Goal: Task Accomplishment & Management: Manage account settings

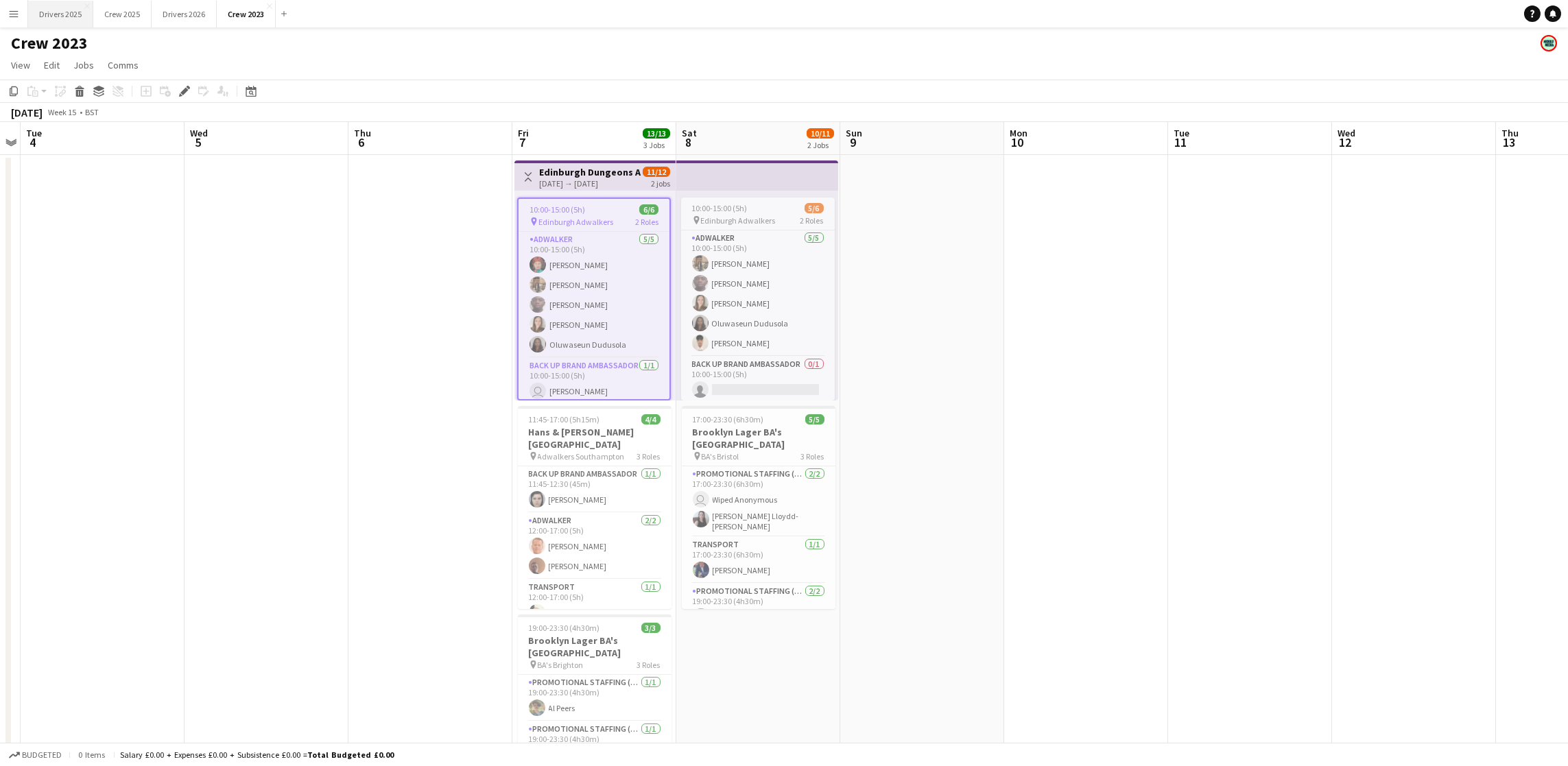
click at [75, 16] on button "Drivers 2025 Close" at bounding box center [60, 14] width 65 height 26
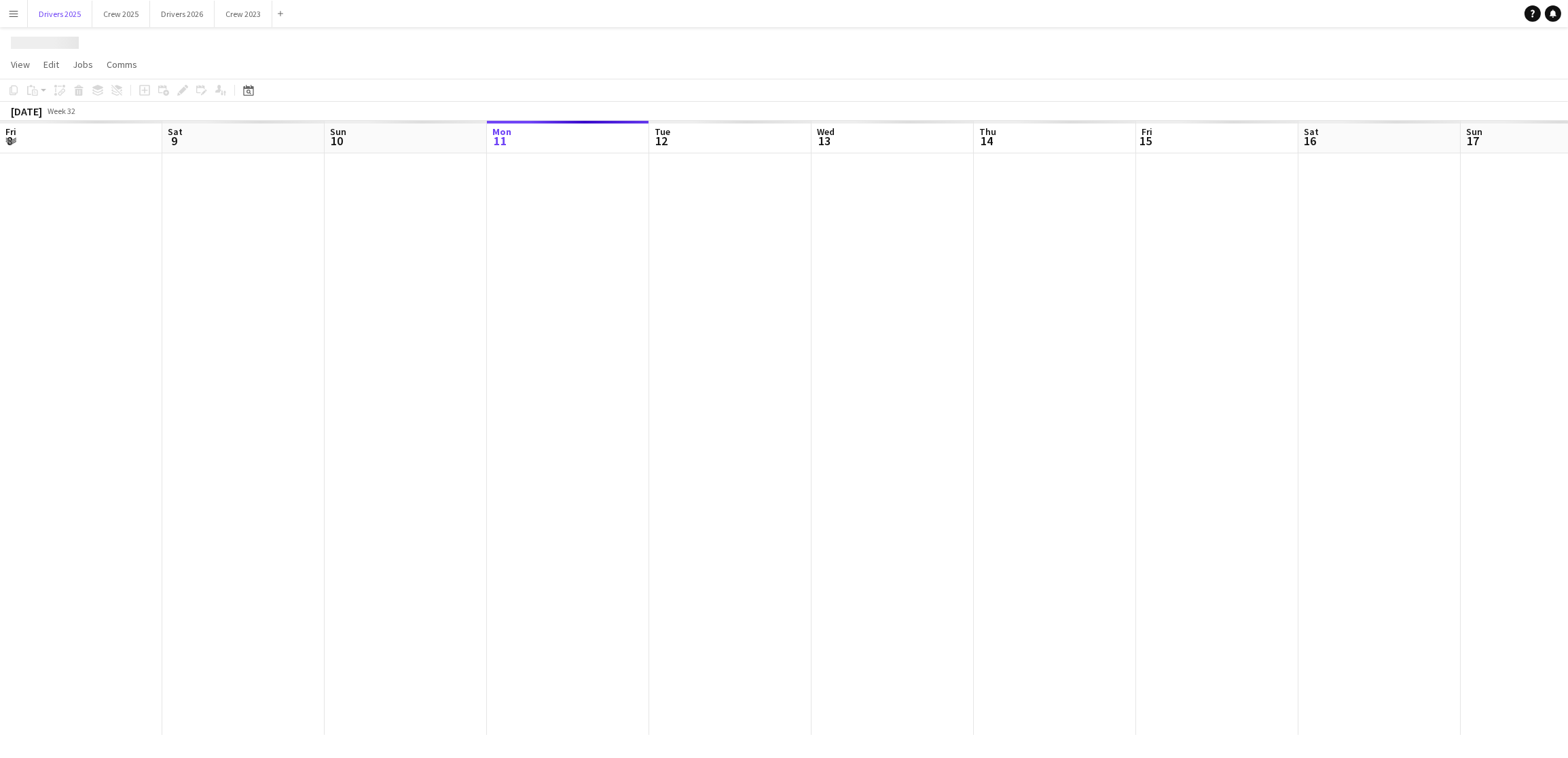
scroll to position [0, 324]
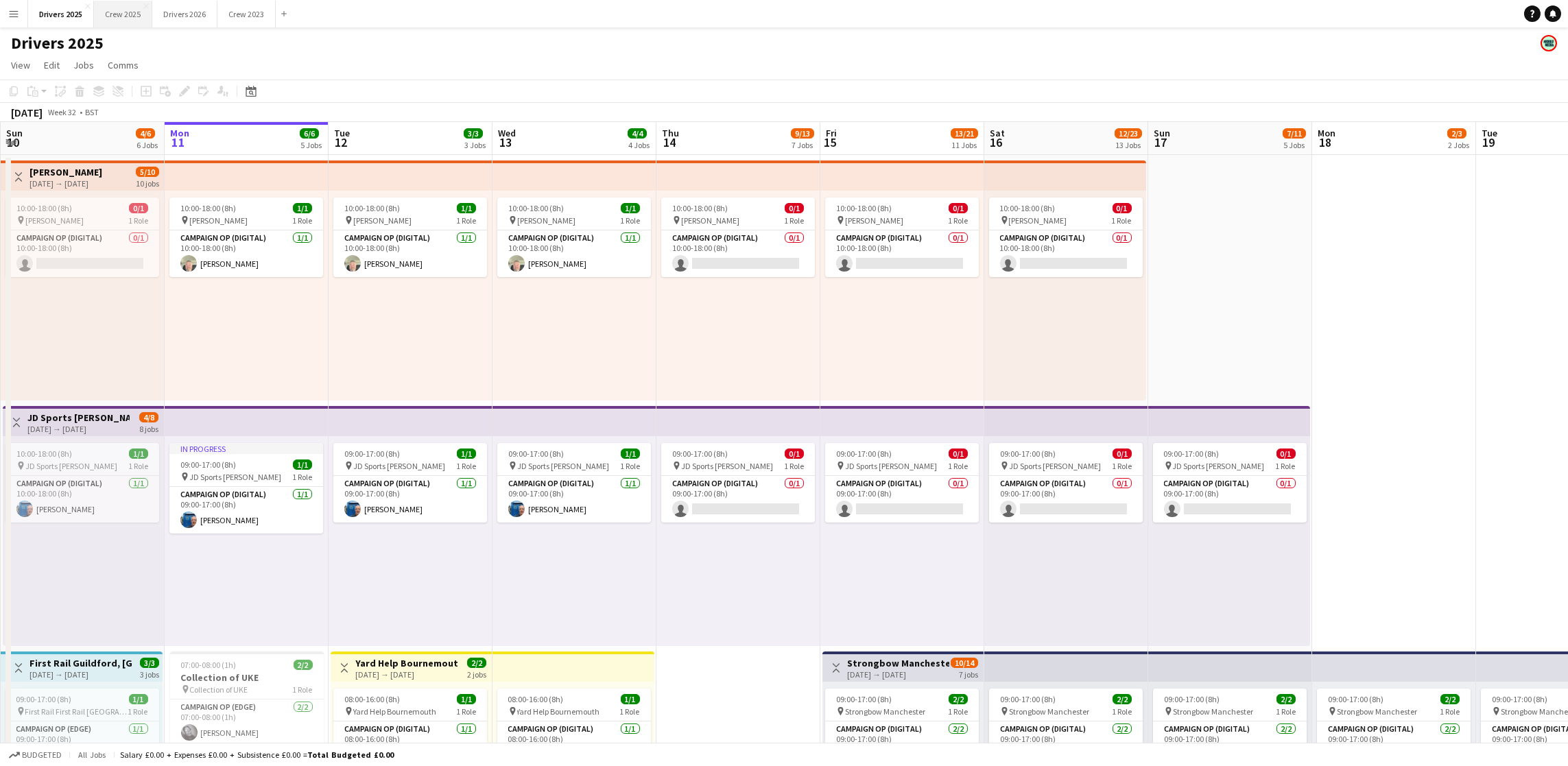
click at [139, 15] on button "Crew 2025 Close" at bounding box center [123, 14] width 58 height 26
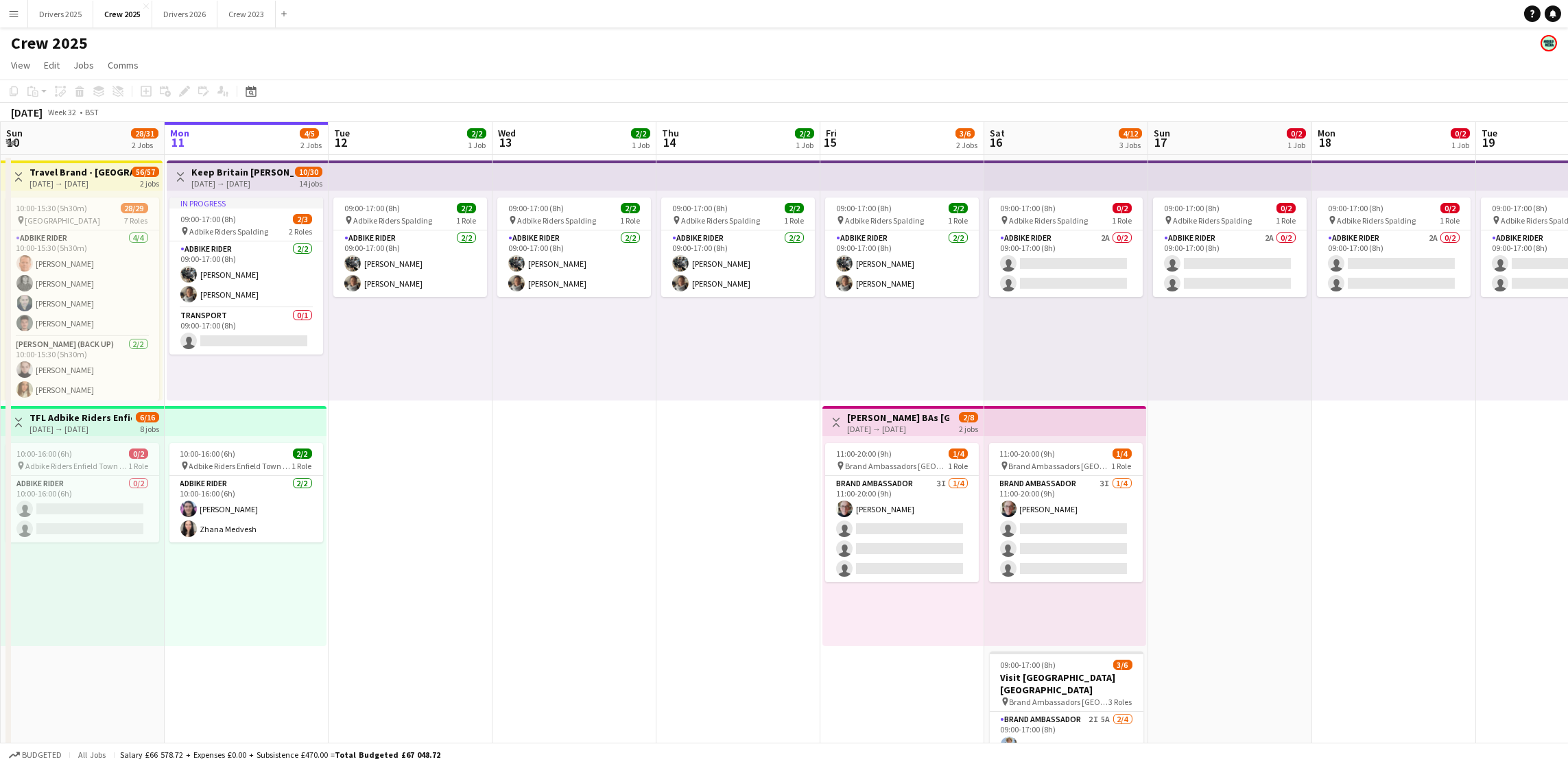
scroll to position [0, 461]
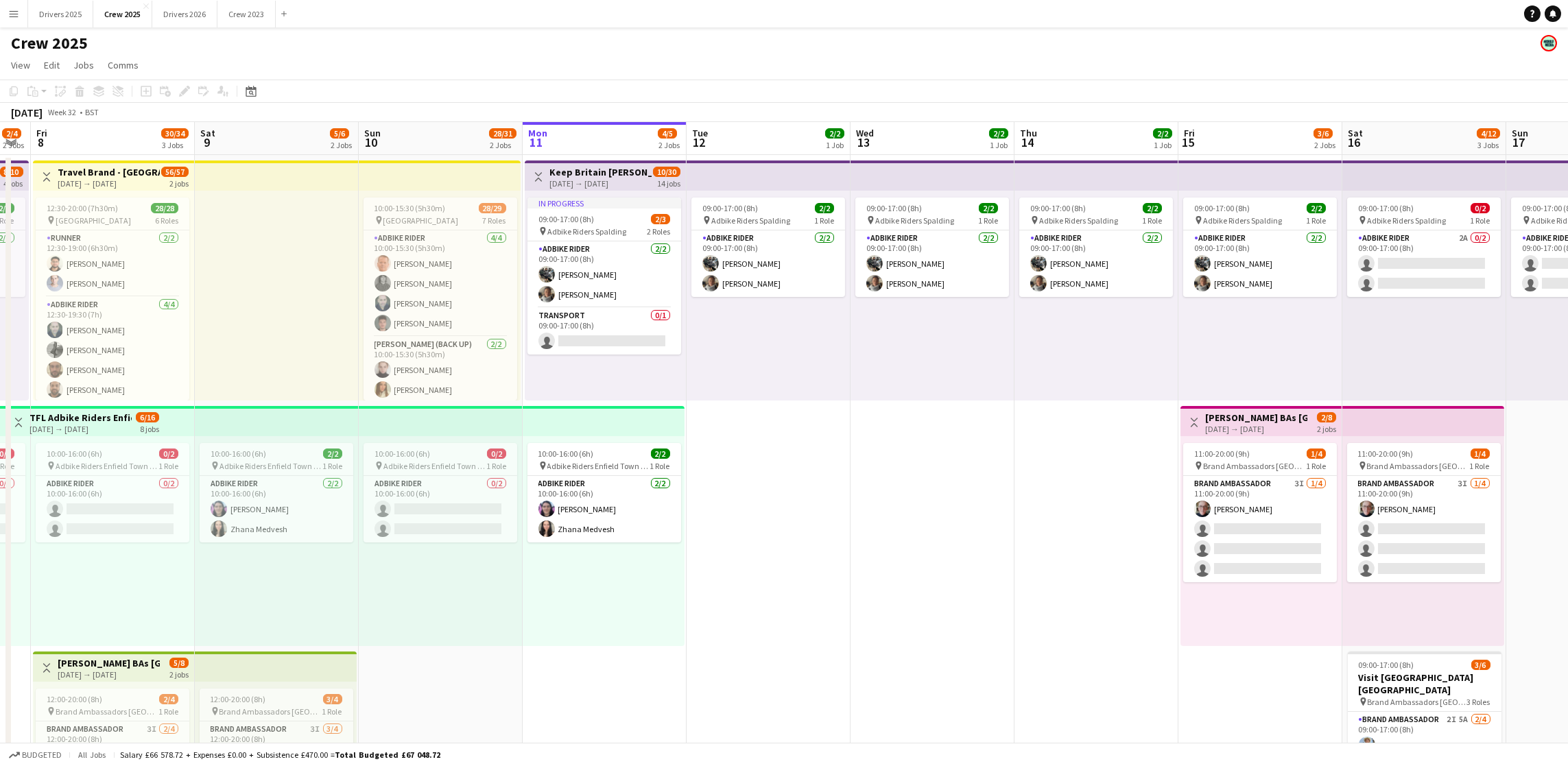
drag, startPoint x: 546, startPoint y: 463, endPoint x: 905, endPoint y: 449, distance: 359.3
click at [905, 449] on app-calendar-viewport "Tue 5 2/4 2 Jobs Wed 6 2/4 2 Jobs Thu 7 2/4 2 Jobs Fri 8 30/34 3 Jobs Sat 9 5/6…" at bounding box center [784, 509] width 1568 height 775
click at [429, 309] on app-card-role "Promotional Staffing (Team Leader) [DATE] 10:00-15:30 (5h30m) Zhana Medvesh [PE…" at bounding box center [440, 287] width 154 height 66
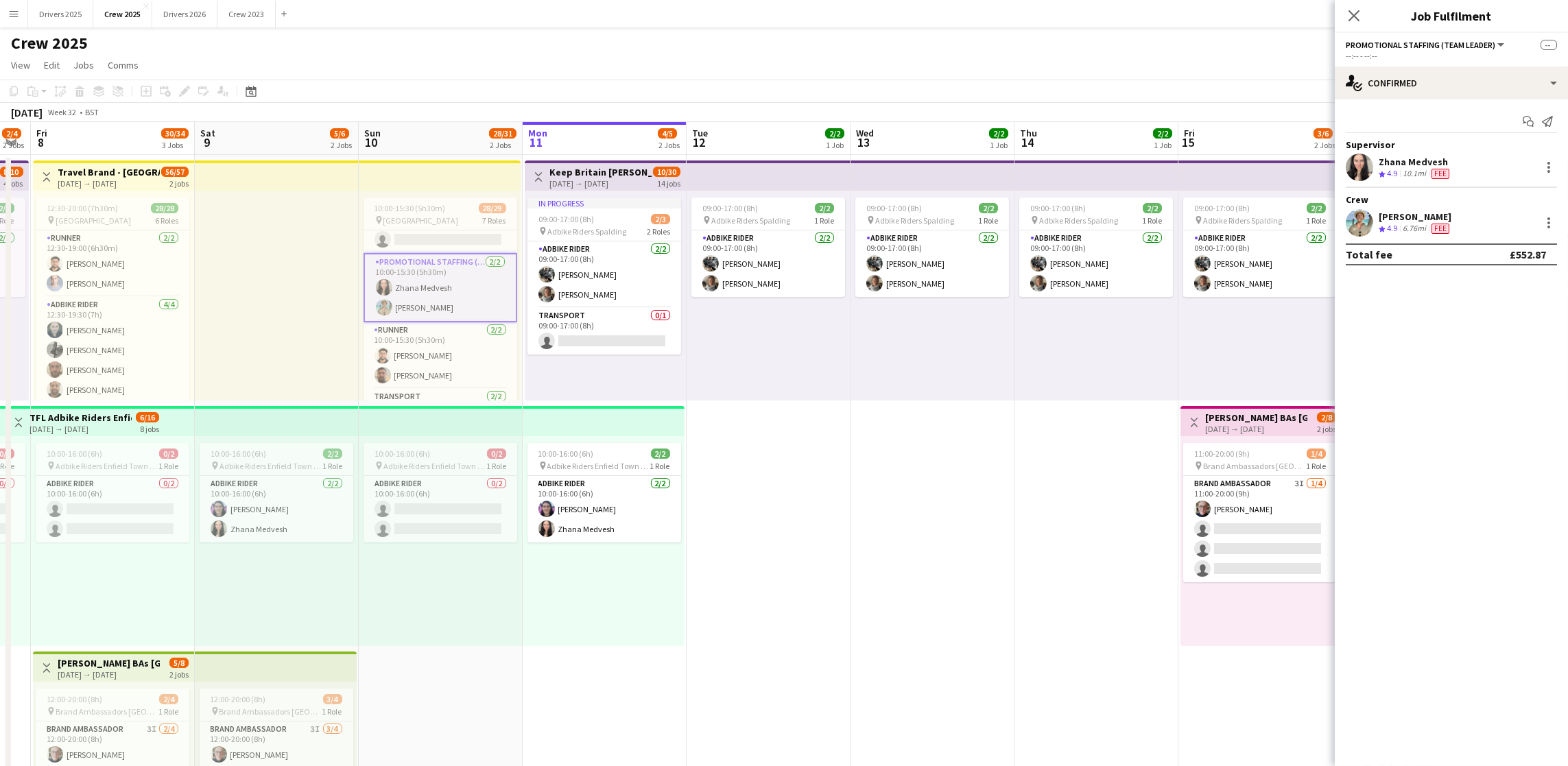
click at [430, 309] on app-card-role "Promotional Staffing (Team Leader) [DATE] 10:00-15:30 (5h30m) Zhana Medvesh [PE…" at bounding box center [440, 287] width 154 height 69
click at [1550, 219] on div at bounding box center [1549, 222] width 17 height 17
click at [1500, 253] on button "Edit fee" at bounding box center [1504, 248] width 107 height 33
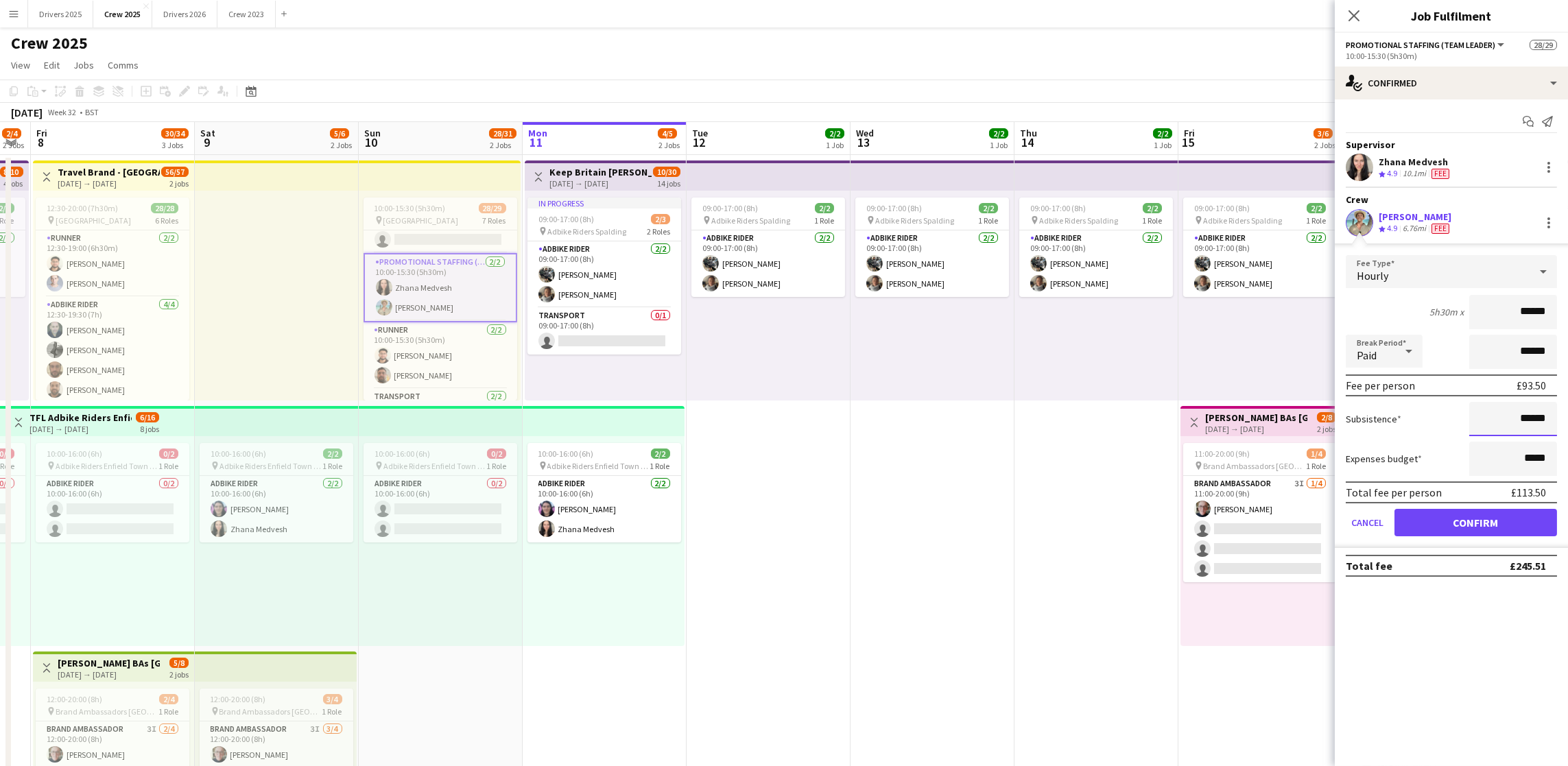
click at [1531, 418] on input "******" at bounding box center [1513, 419] width 88 height 34
type input "**"
type input "*******"
click at [1517, 519] on button "Confirm" at bounding box center [1475, 522] width 163 height 27
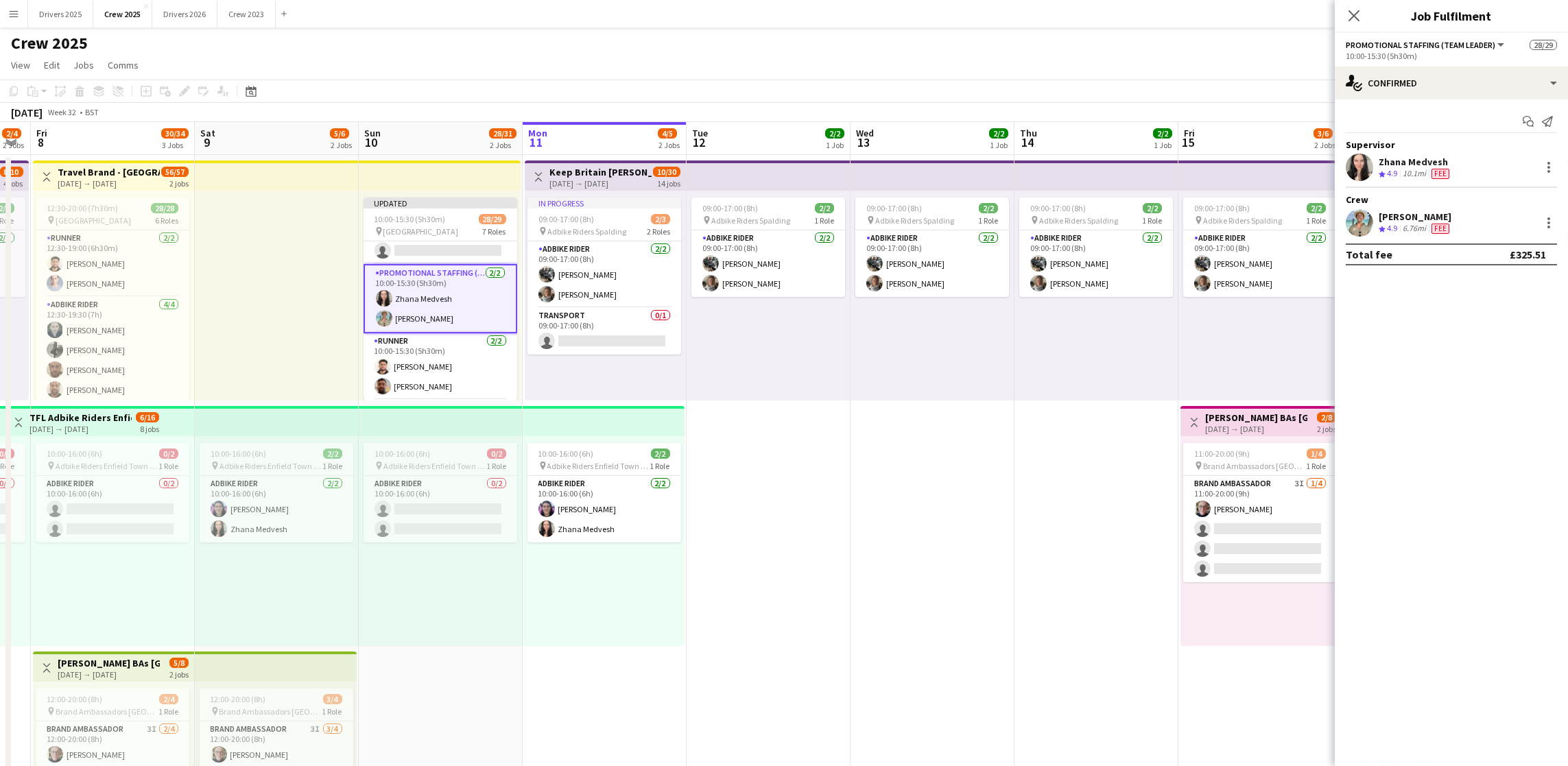
click at [1170, 542] on app-date-cell "09:00-17:00 (8h) 2/2 pin Adbike Riders Spalding 1 Role Adbike Rider [DATE] 09:0…" at bounding box center [1096, 526] width 164 height 743
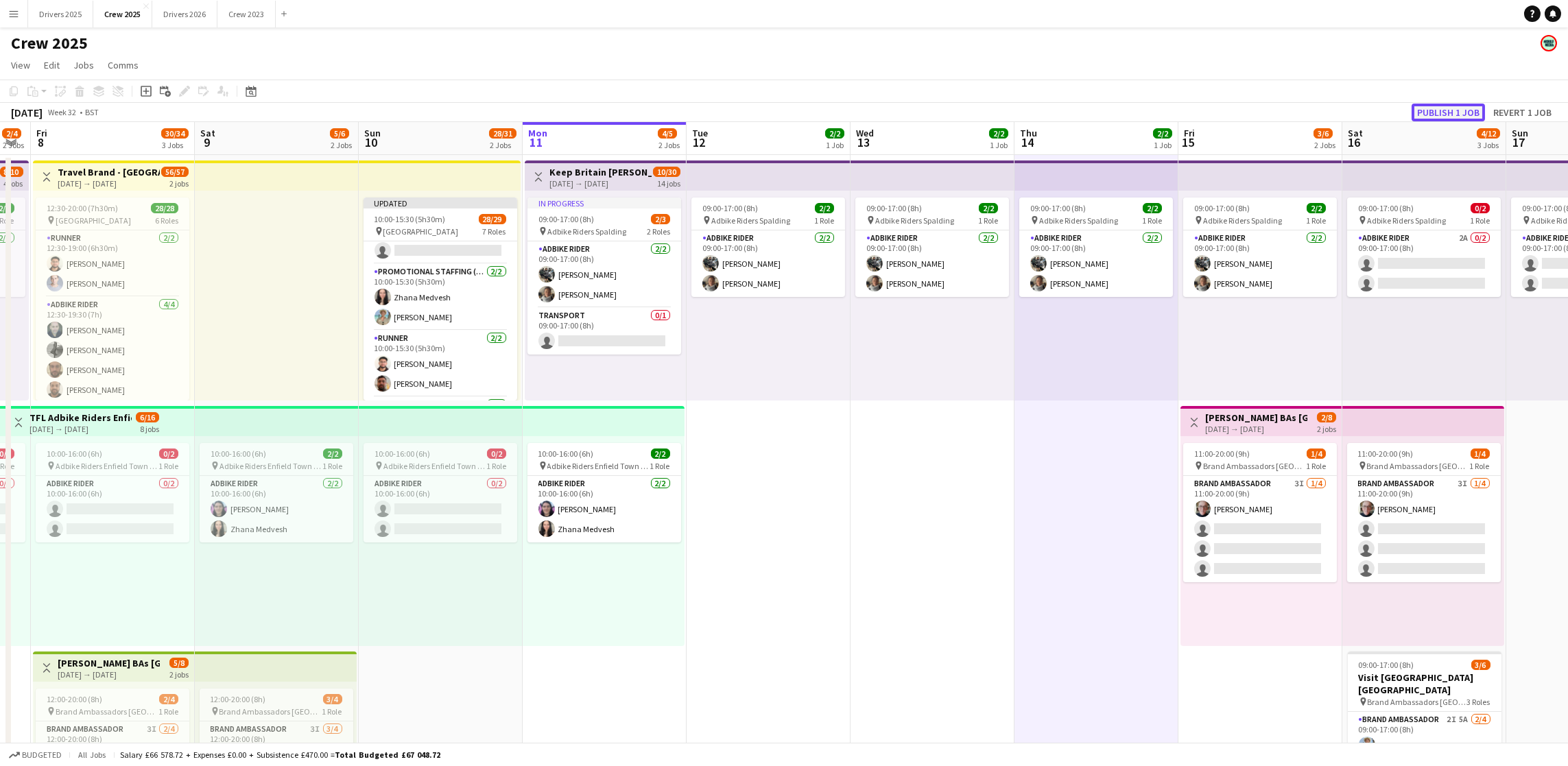
click at [1423, 110] on button "Publish 1 job" at bounding box center [1448, 112] width 73 height 18
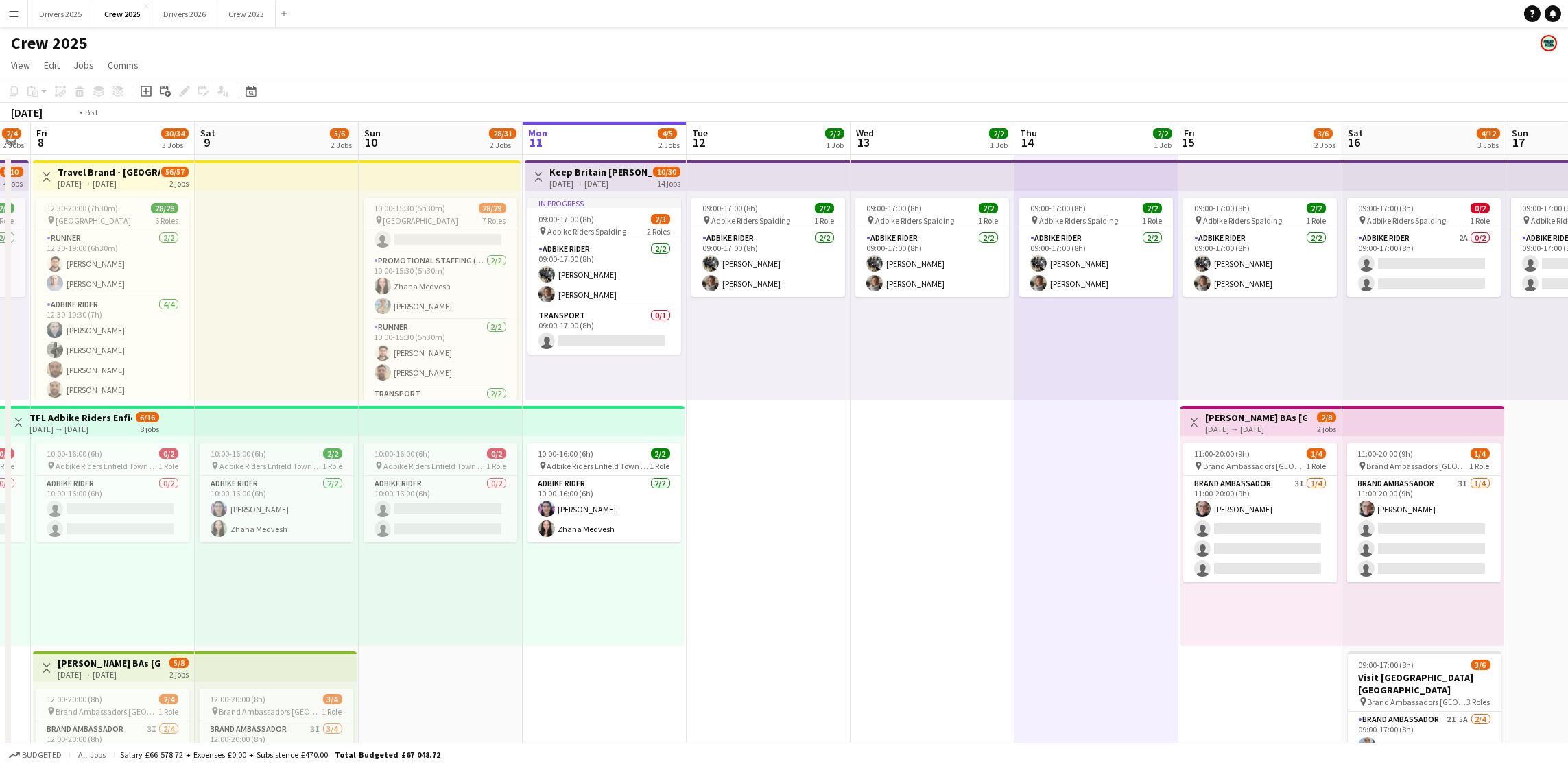
scroll to position [0, 540]
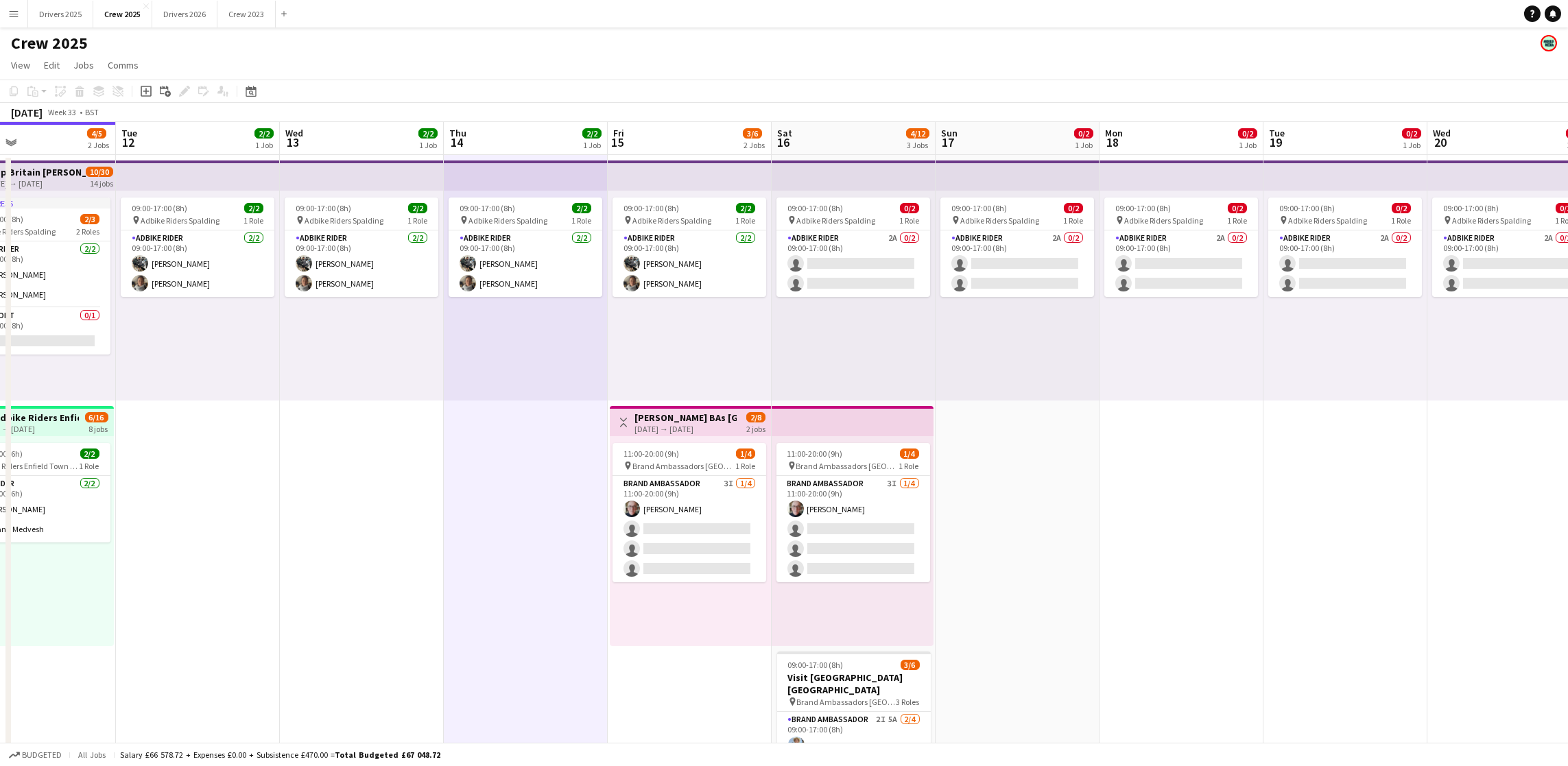
drag, startPoint x: 902, startPoint y: 602, endPoint x: 332, endPoint y: 654, distance: 572.4
click at [332, 654] on app-calendar-viewport "Fri 8 30/34 3 Jobs Sat 9 5/6 2 Jobs Sun 10 28/31 2 Jobs Mon 11 4/5 2 Jobs Tue 1…" at bounding box center [784, 509] width 1568 height 775
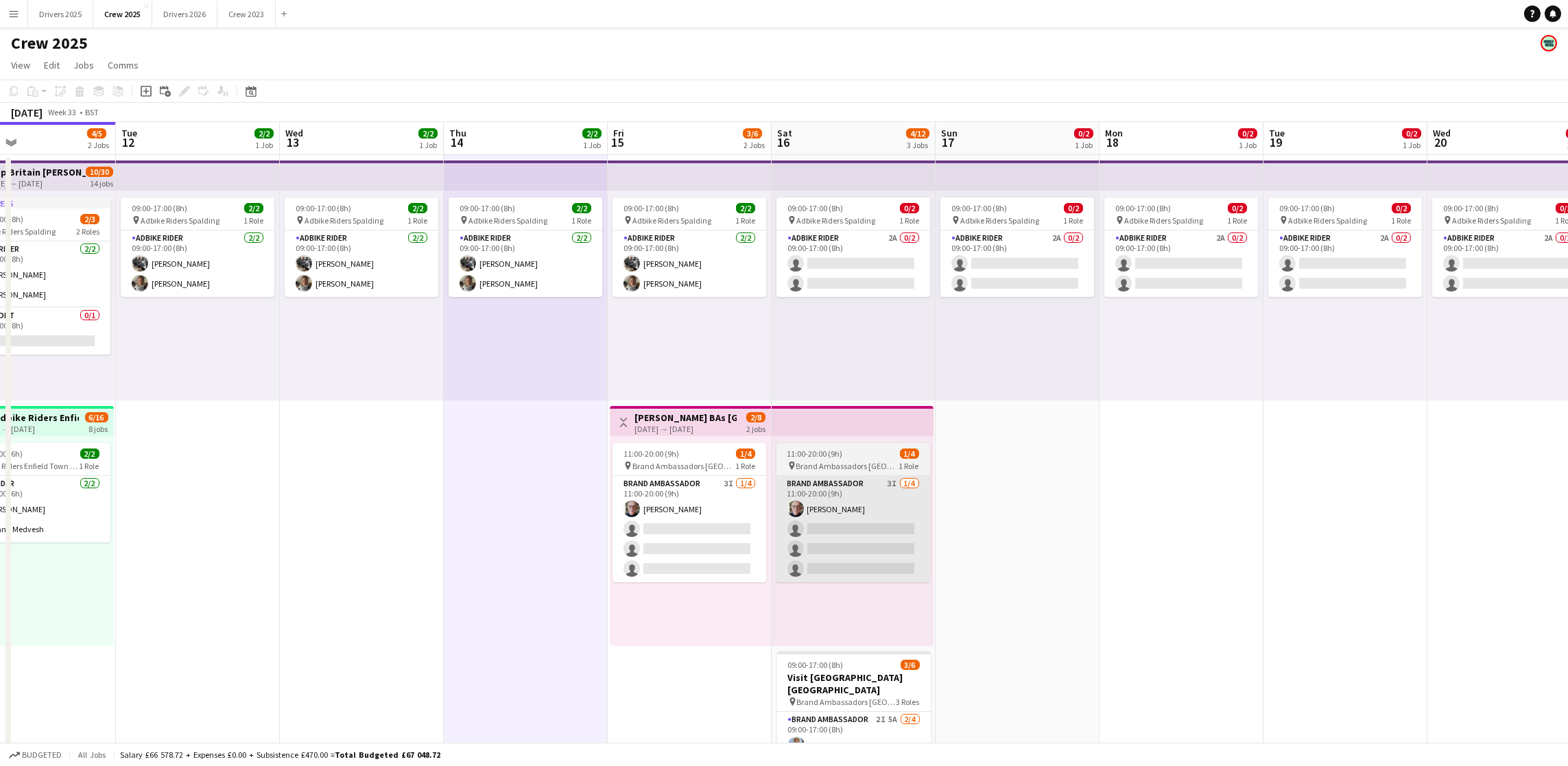
click at [669, 551] on app-card-role "Brand Ambassador 3I [DATE] 11:00-20:00 (9h) [PERSON_NAME] single-neutral-action…" at bounding box center [690, 529] width 154 height 106
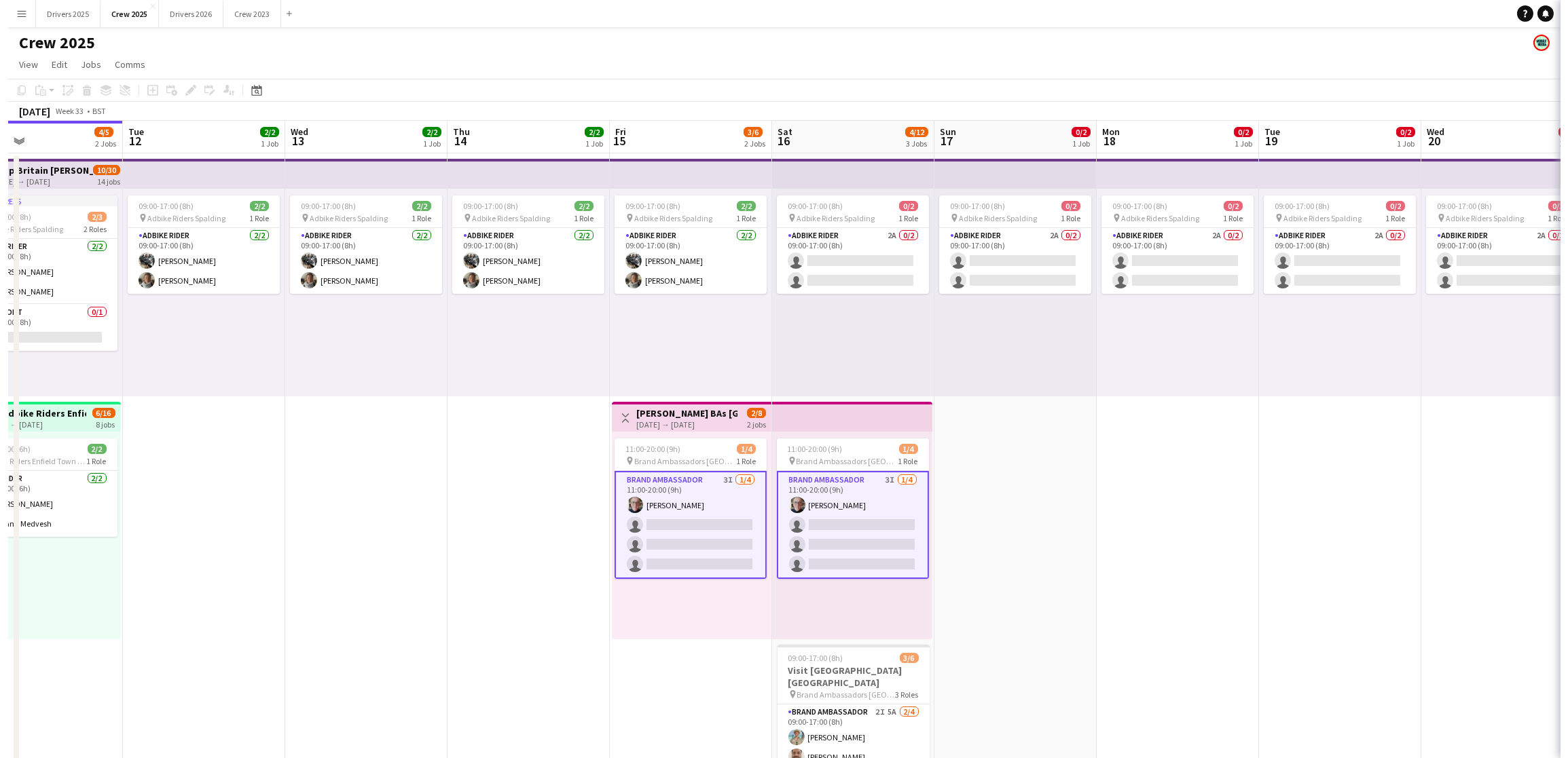
scroll to position [0, 533]
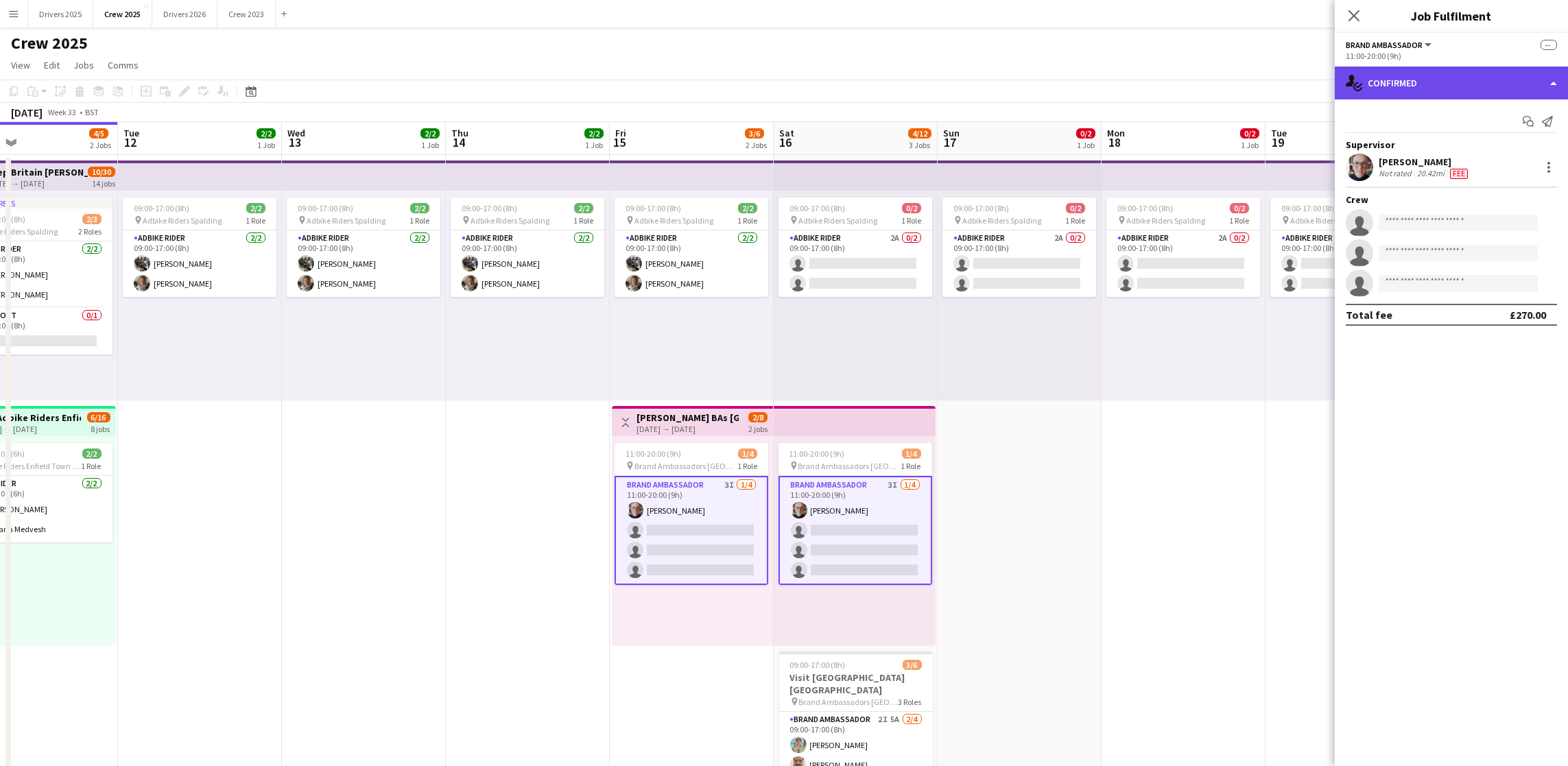
click at [1474, 78] on div "single-neutral-actions-check-2 Confirmed" at bounding box center [1451, 83] width 233 height 33
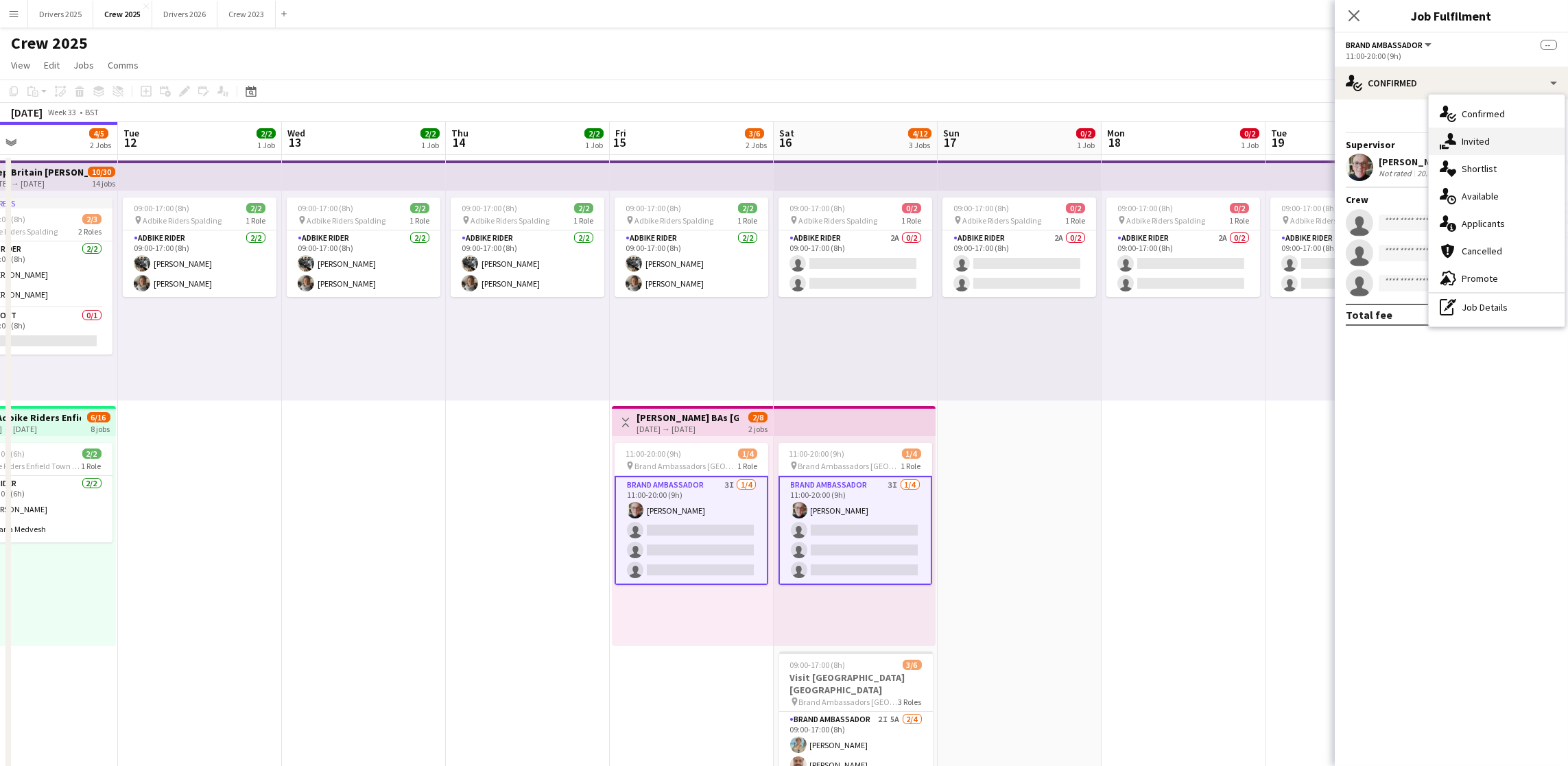
click at [1479, 140] on div "single-neutral-actions-share-1 Invited" at bounding box center [1496, 141] width 135 height 27
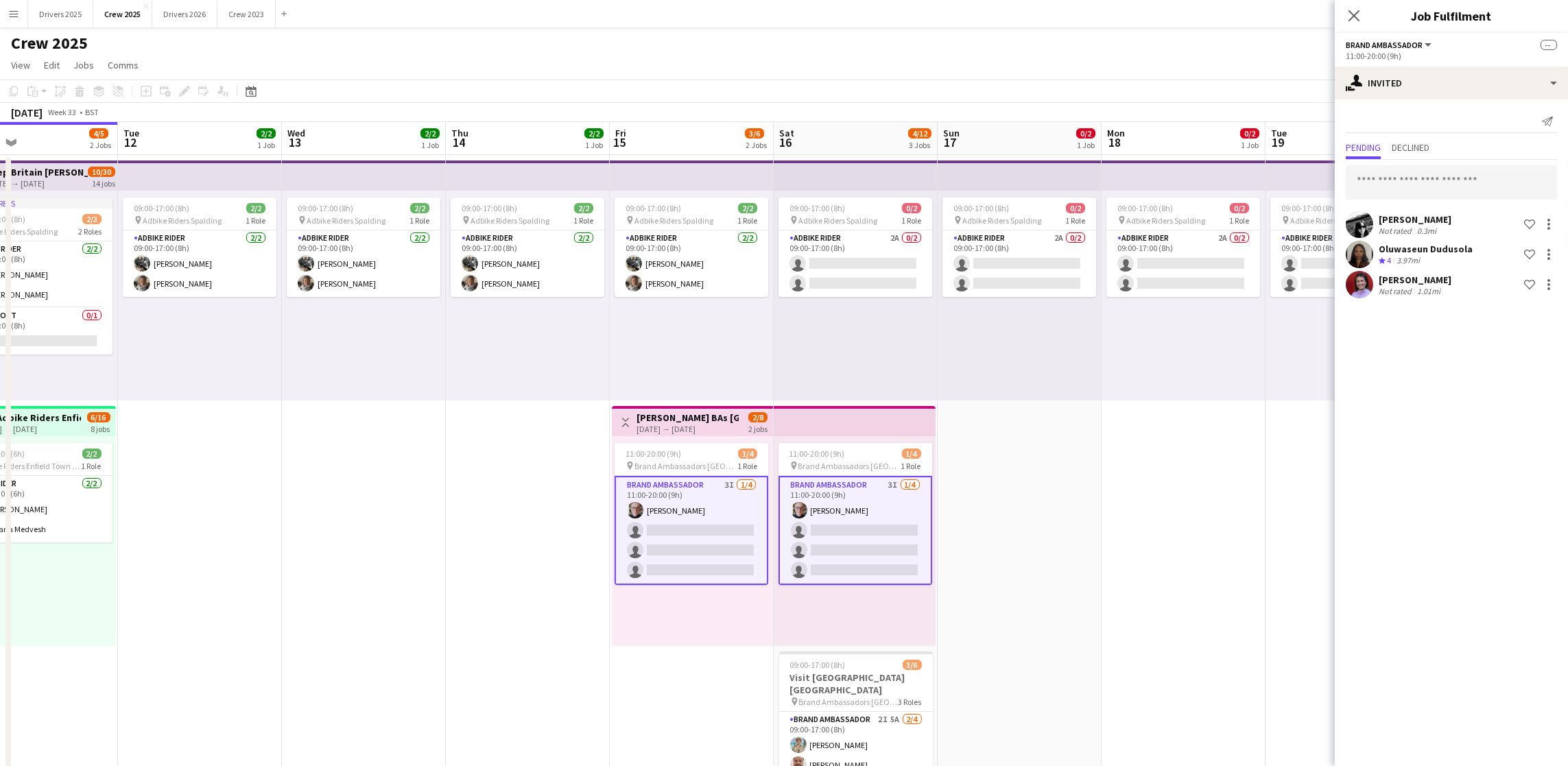
click at [1445, 224] on div "[PERSON_NAME] Not rated 0.3mi Shortlist crew" at bounding box center [1451, 224] width 233 height 27
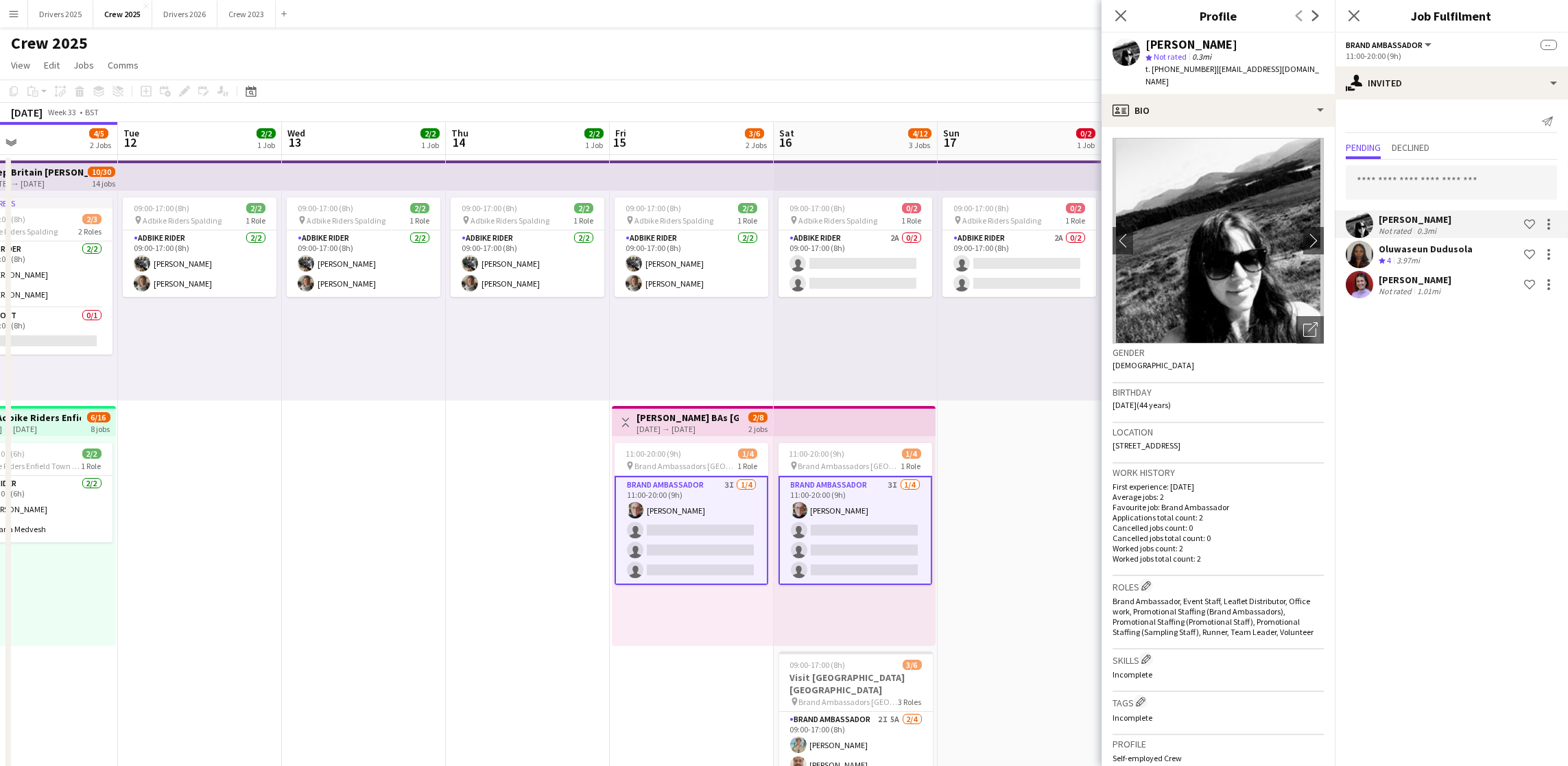
drag, startPoint x: 1431, startPoint y: 262, endPoint x: 1459, endPoint y: 321, distance: 65.3
click at [1431, 261] on div "Crew rating 4 3.97mi" at bounding box center [1426, 261] width 94 height 12
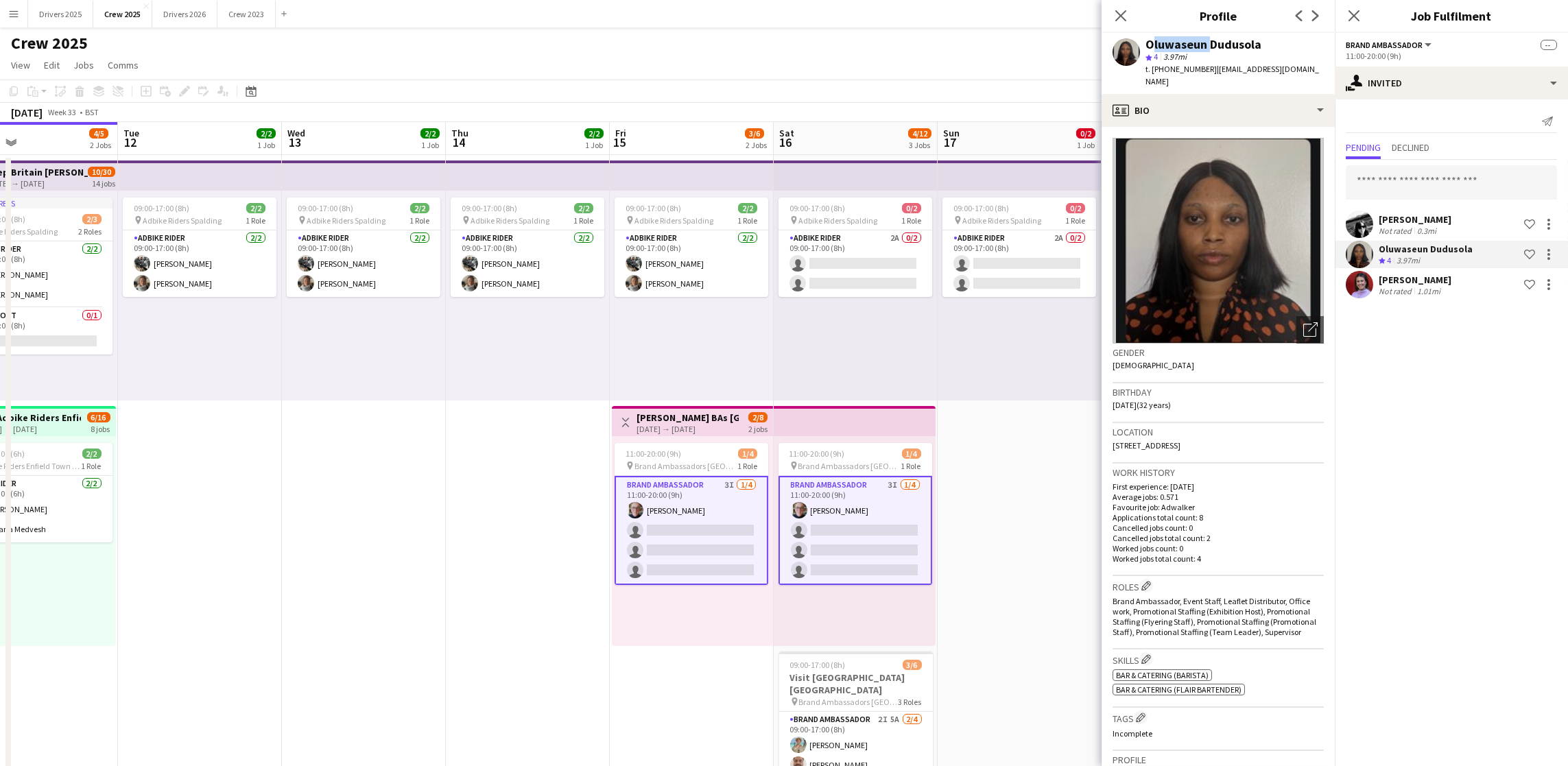
drag, startPoint x: 1205, startPoint y: 41, endPoint x: 1146, endPoint y: 47, distance: 59.3
click at [1146, 47] on div "Oluwaseun Dudusola" at bounding box center [1204, 44] width 116 height 13
copy div "Oluwaseun"
click at [721, 538] on app-card-role "Brand Ambassador 3I [DATE] 11:00-20:00 (9h) [PERSON_NAME] single-neutral-action…" at bounding box center [692, 531] width 154 height 109
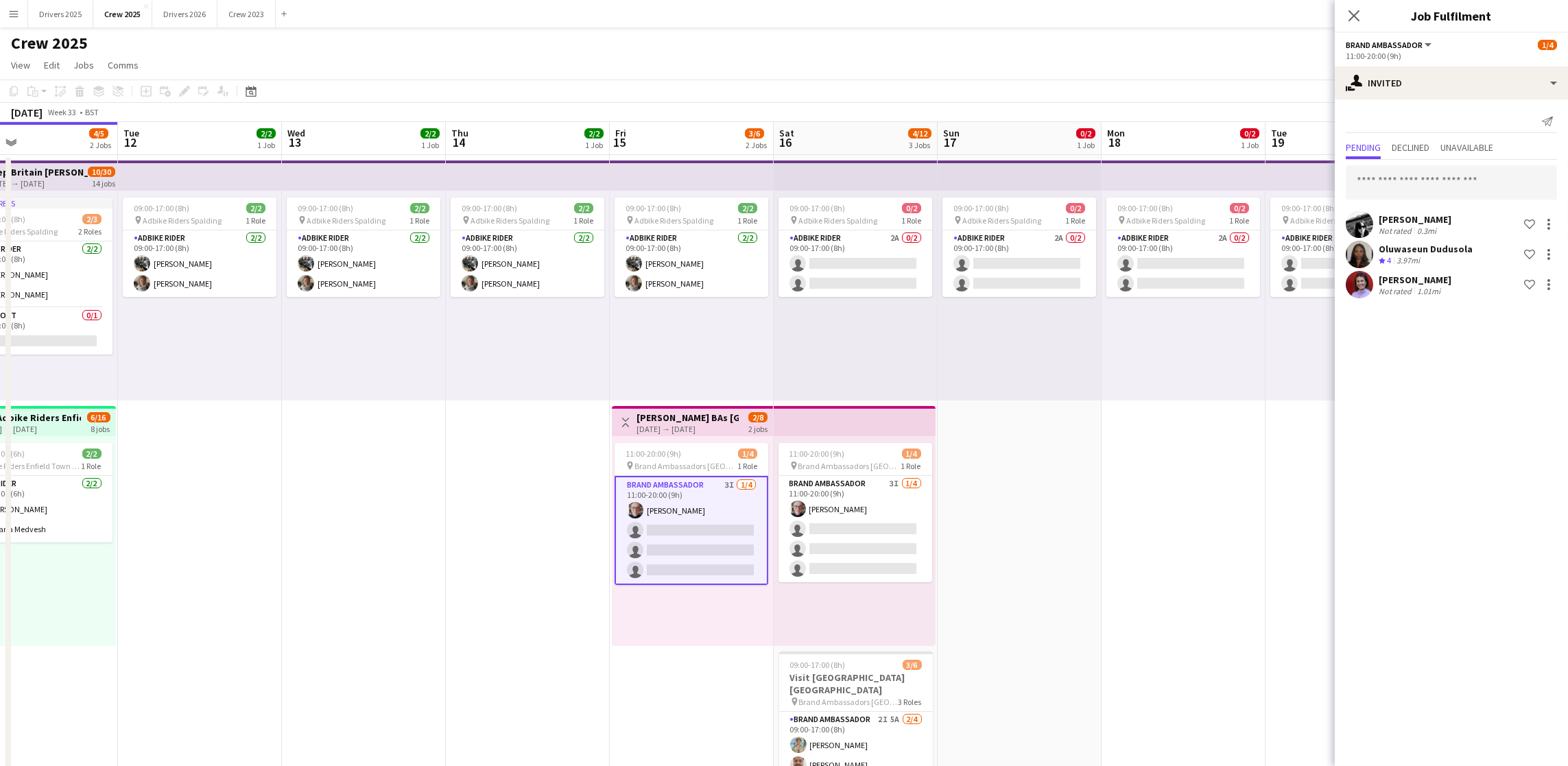
click at [683, 536] on app-card-role "Brand Ambassador 3I [DATE] 11:00-20:00 (9h) [PERSON_NAME] single-neutral-action…" at bounding box center [692, 531] width 154 height 109
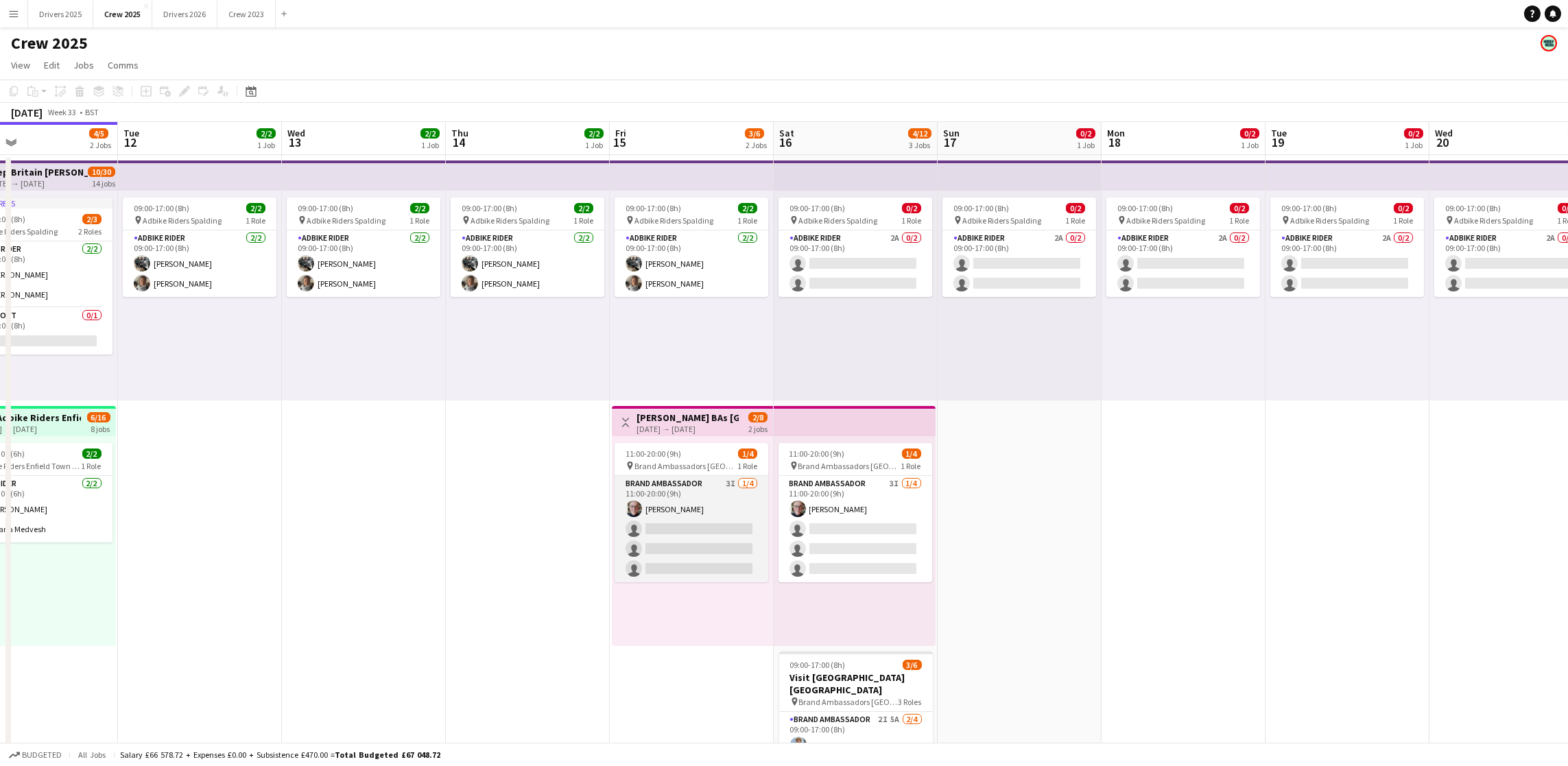
click at [683, 536] on app-card-role "Brand Ambassador 3I [DATE] 11:00-20:00 (9h) [PERSON_NAME] single-neutral-action…" at bounding box center [692, 529] width 154 height 106
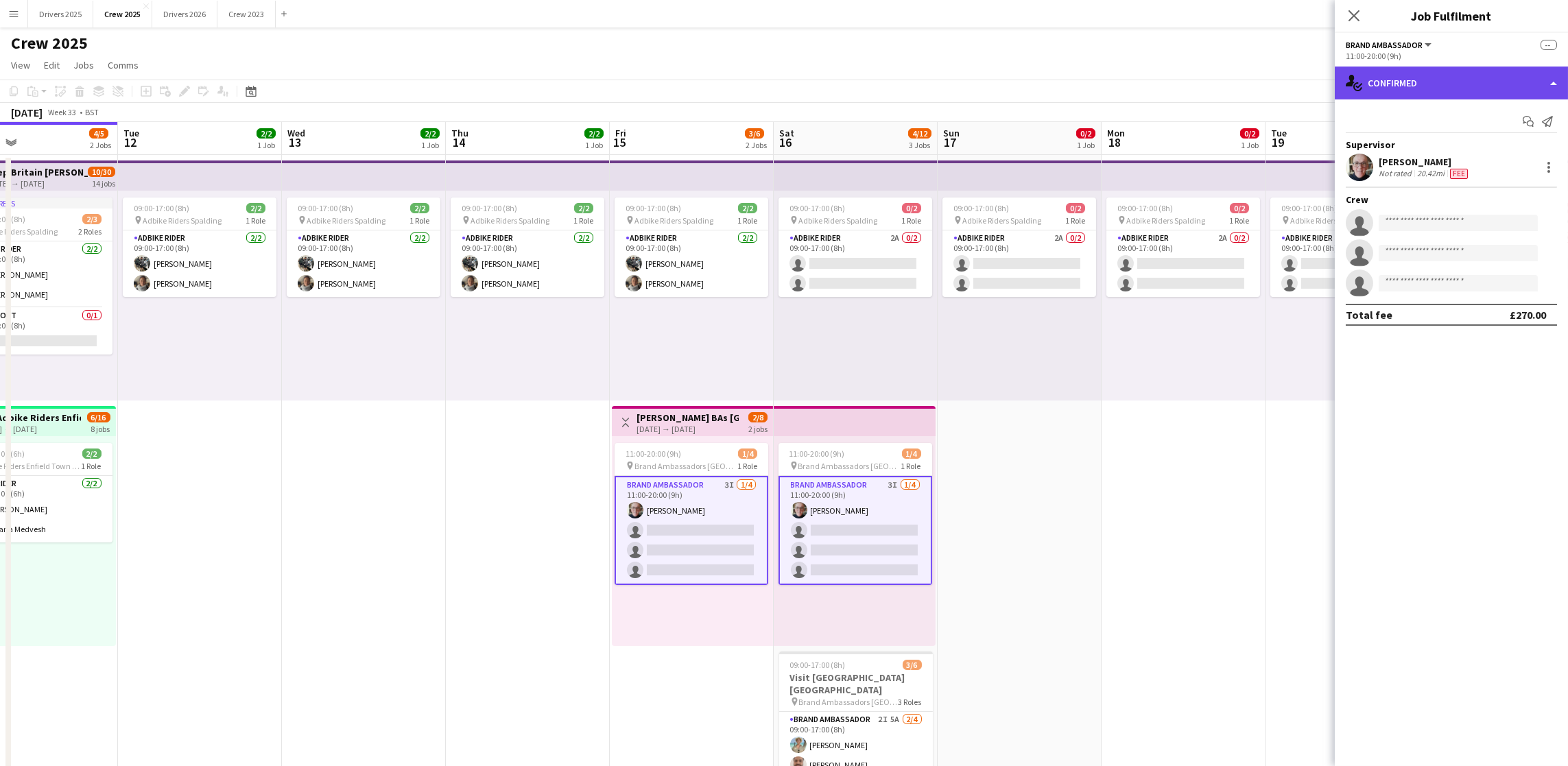
click at [1450, 82] on div "single-neutral-actions-check-2 Confirmed" at bounding box center [1451, 83] width 233 height 33
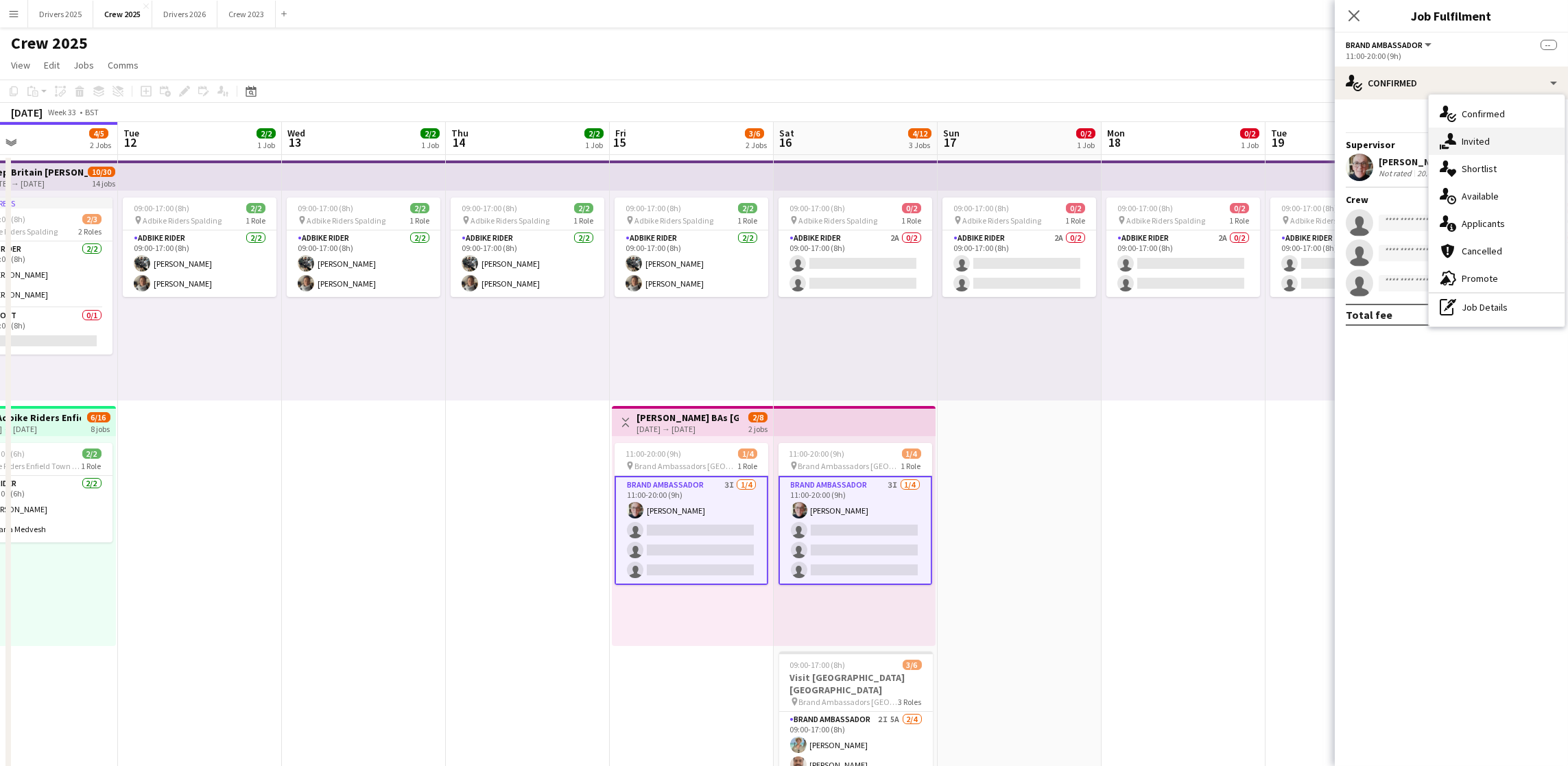
click at [1477, 150] on div "single-neutral-actions-share-1 Invited" at bounding box center [1496, 141] width 135 height 27
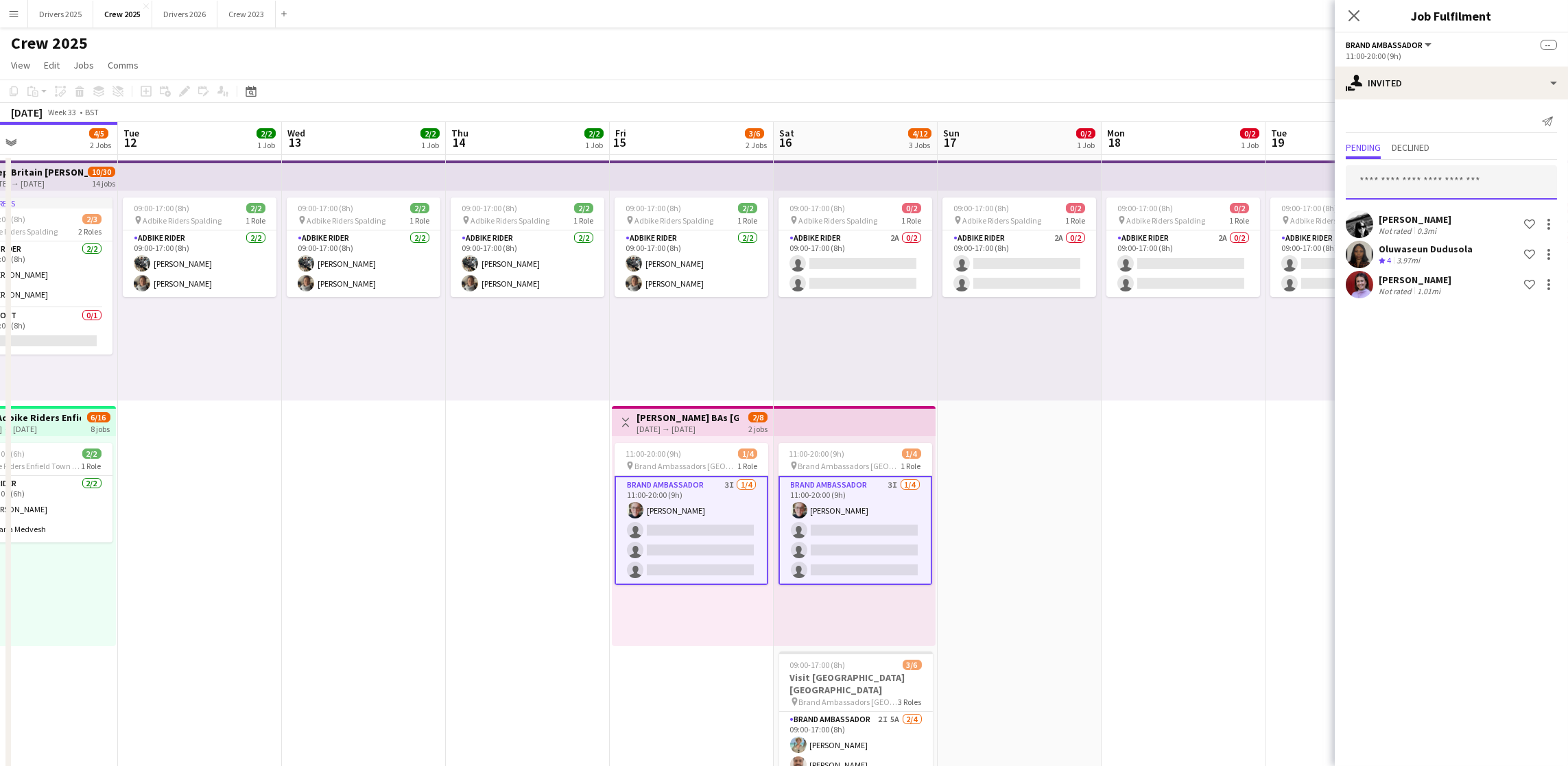
click at [1457, 186] on input "text" at bounding box center [1451, 182] width 211 height 34
type input "****"
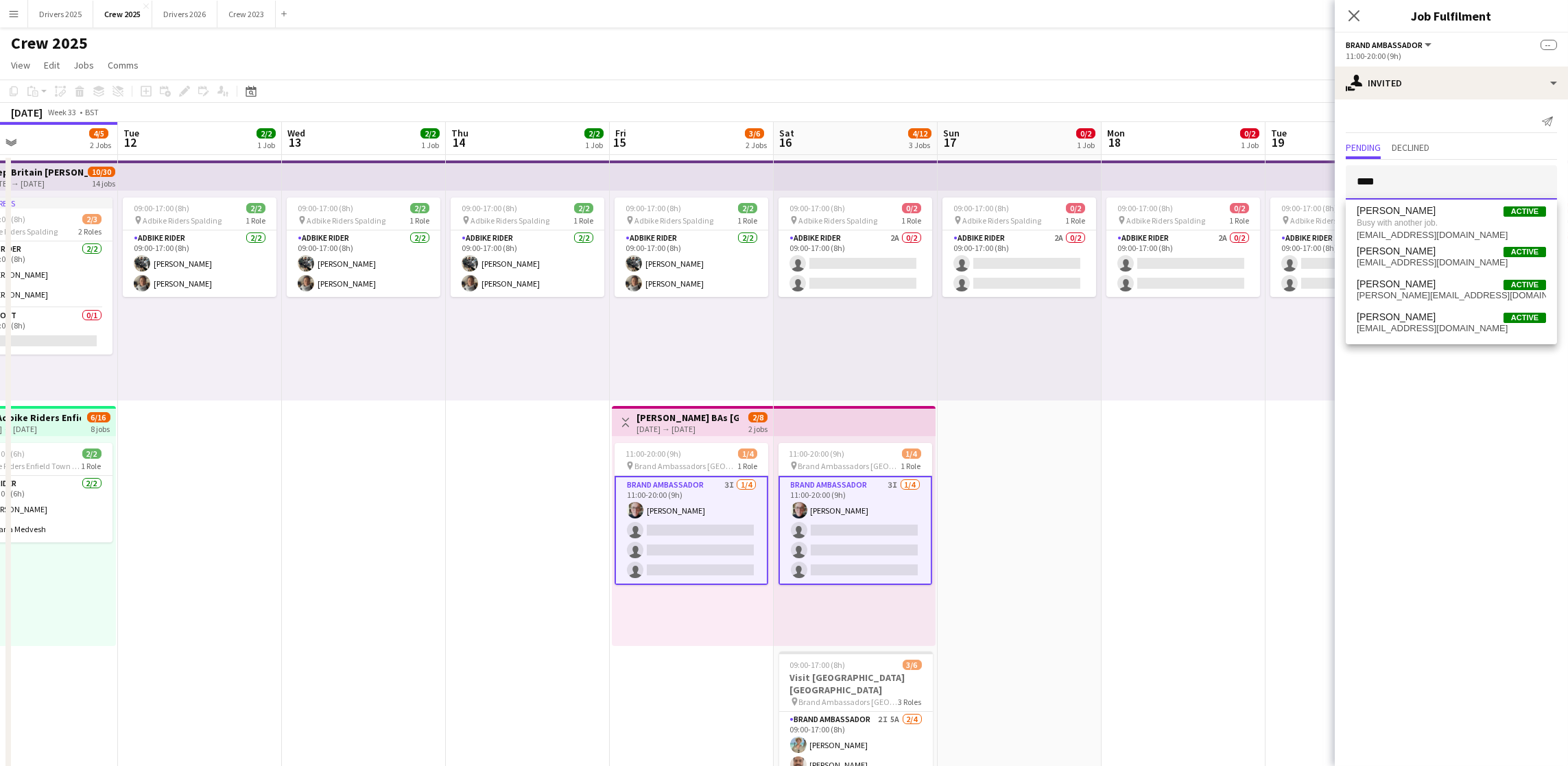
drag, startPoint x: 1398, startPoint y: 179, endPoint x: 1249, endPoint y: 186, distance: 149.2
click at [1249, 186] on body "Menu Boards Boards Boards All jobs Status Workforce Workforce My Workforce Recr…" at bounding box center [784, 460] width 1568 height 921
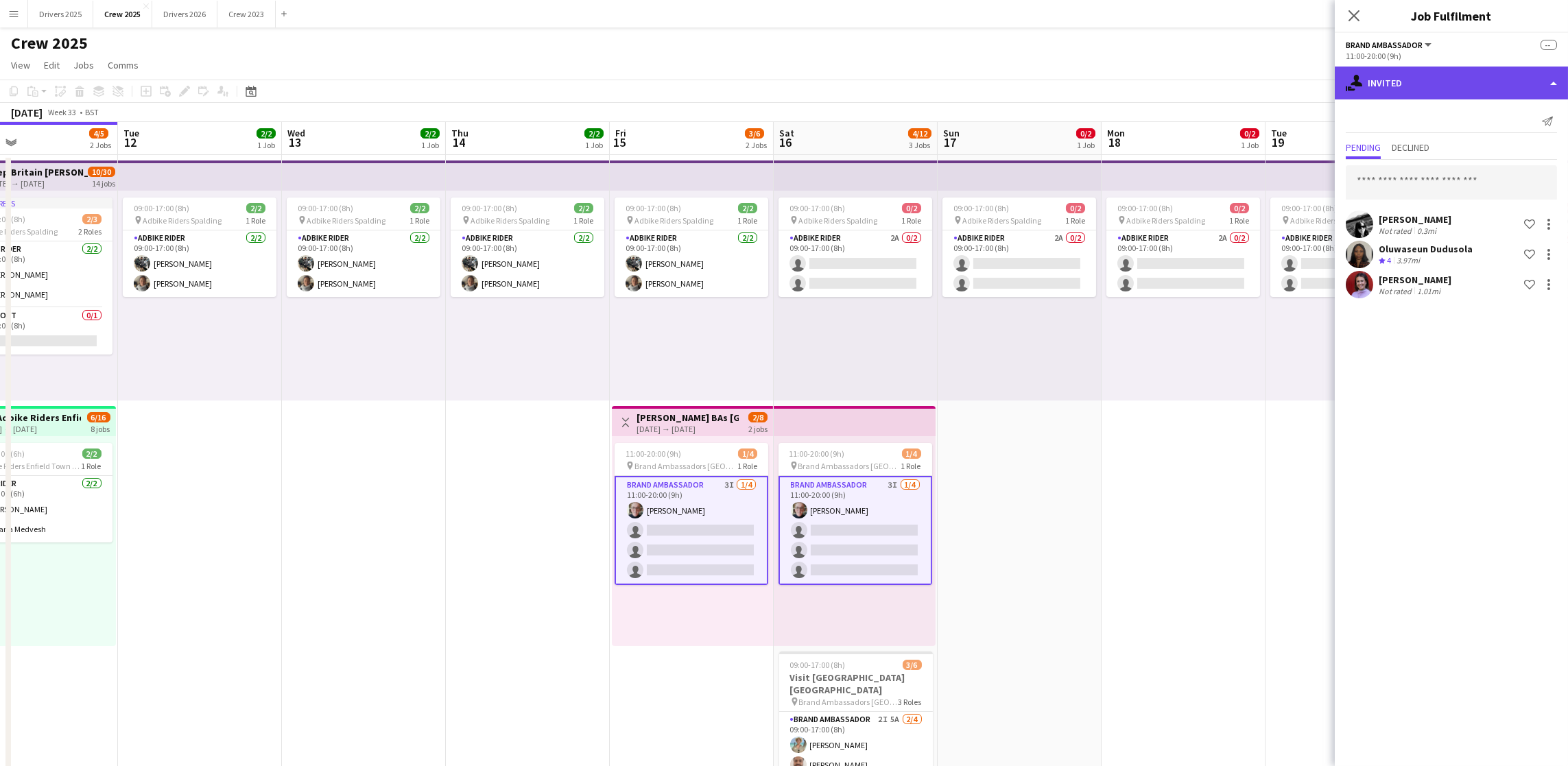
click at [1472, 88] on div "single-neutral-actions-share-1 Invited" at bounding box center [1451, 83] width 233 height 33
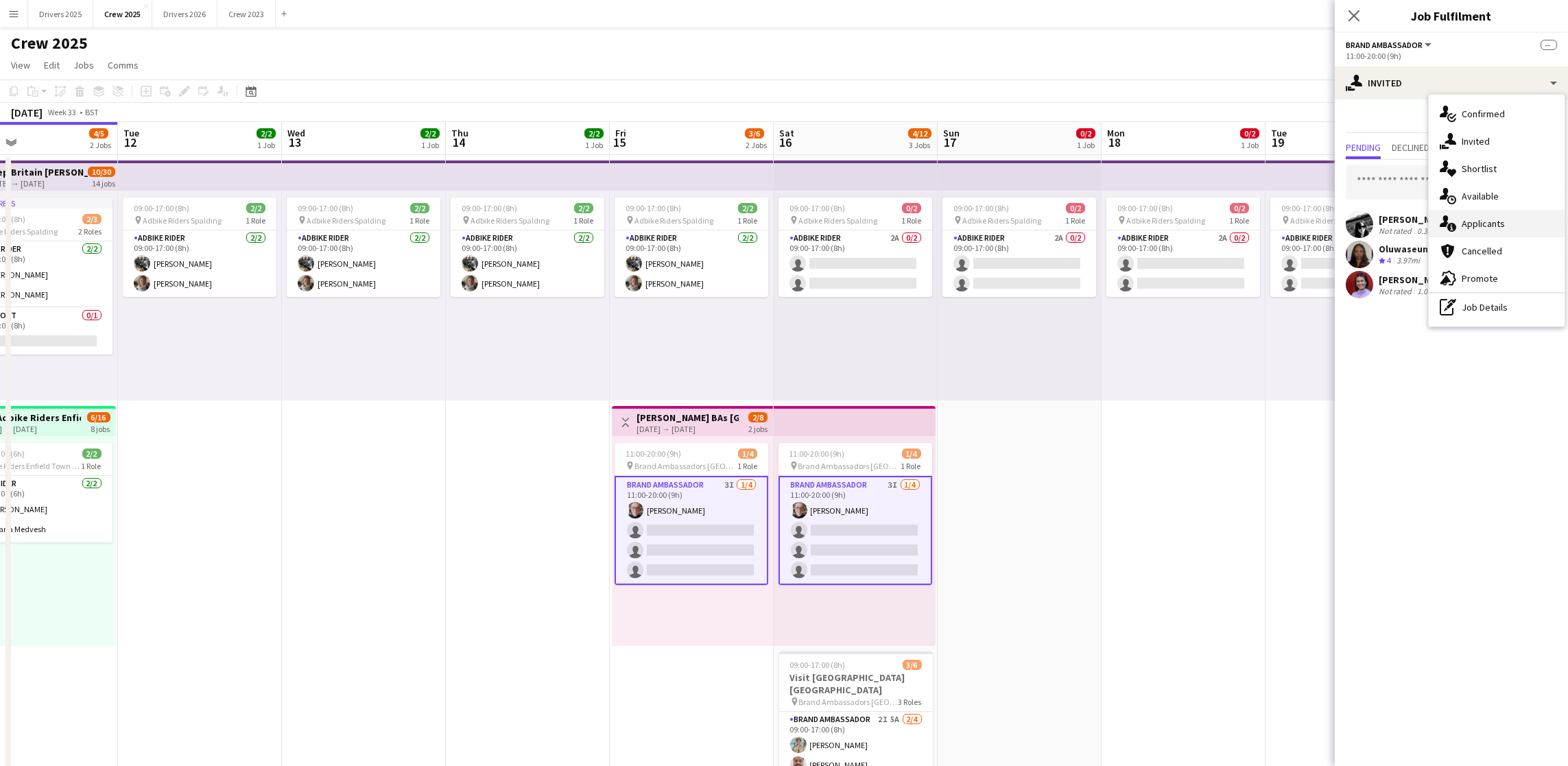
click at [1472, 223] on div "single-neutral-actions-information Applicants" at bounding box center [1496, 223] width 135 height 27
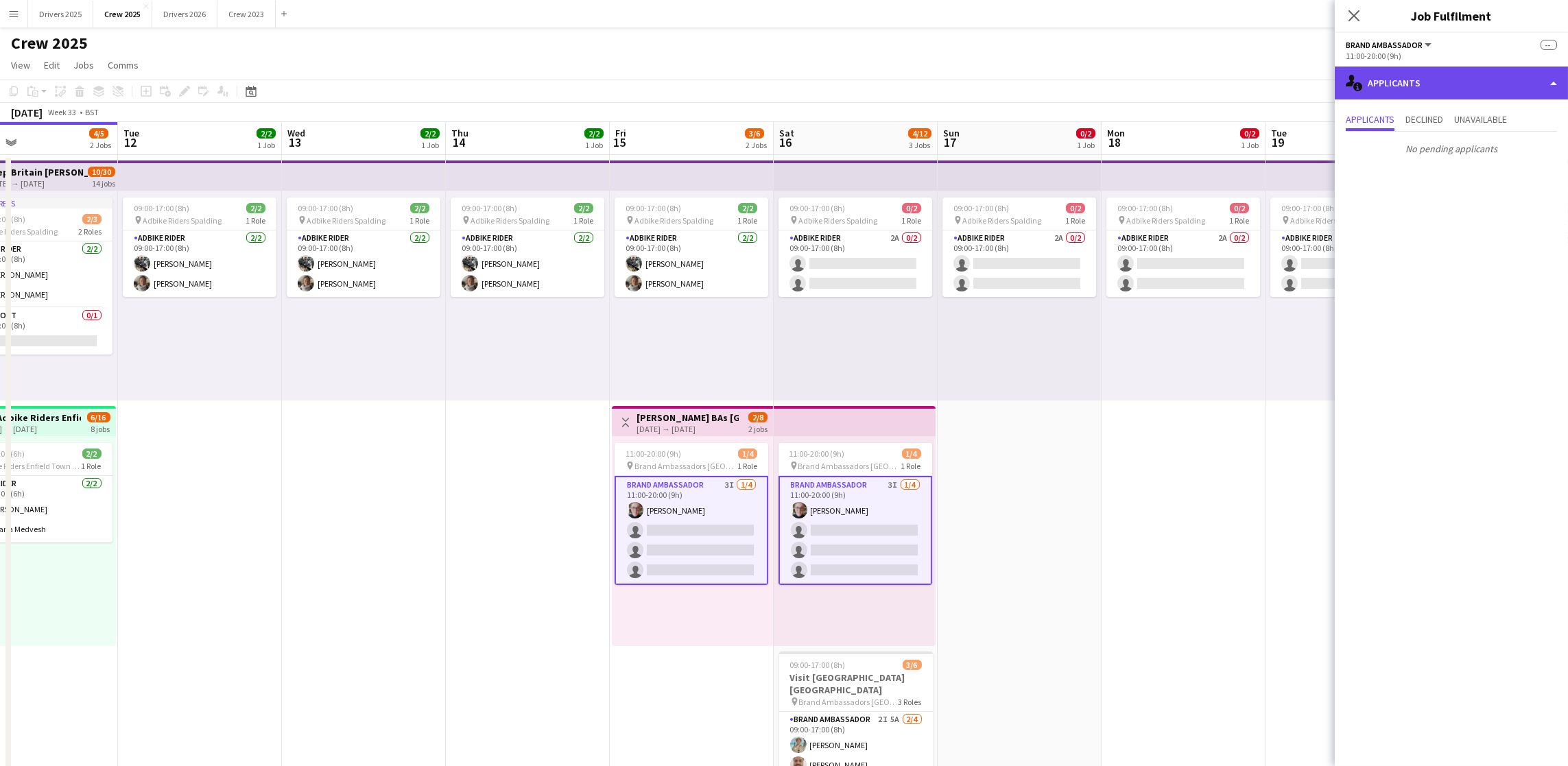
click at [1460, 96] on div "single-neutral-actions-information Applicants" at bounding box center [1451, 83] width 233 height 33
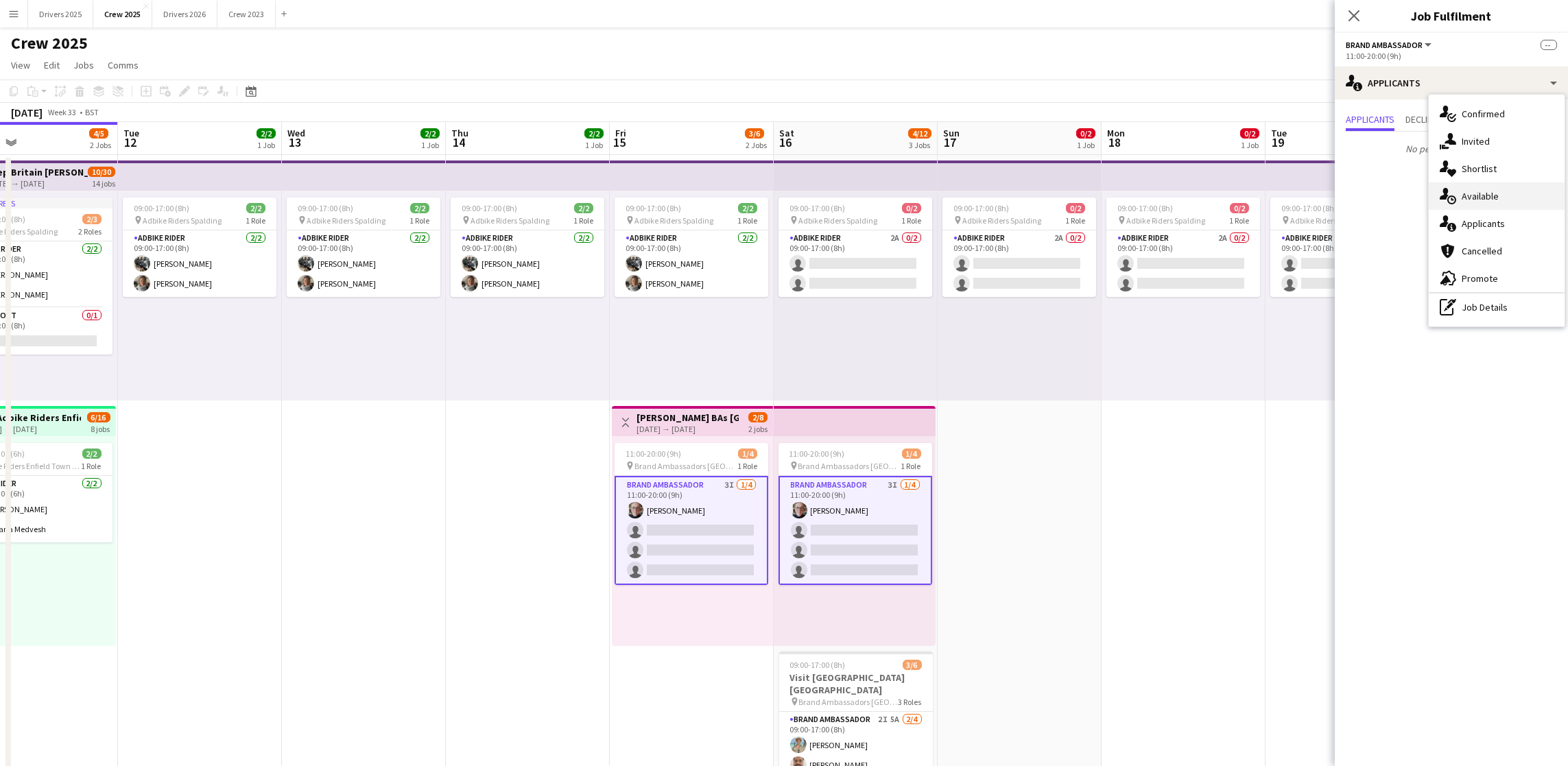
click at [1481, 189] on div "single-neutral-actions-upload Available" at bounding box center [1496, 196] width 135 height 27
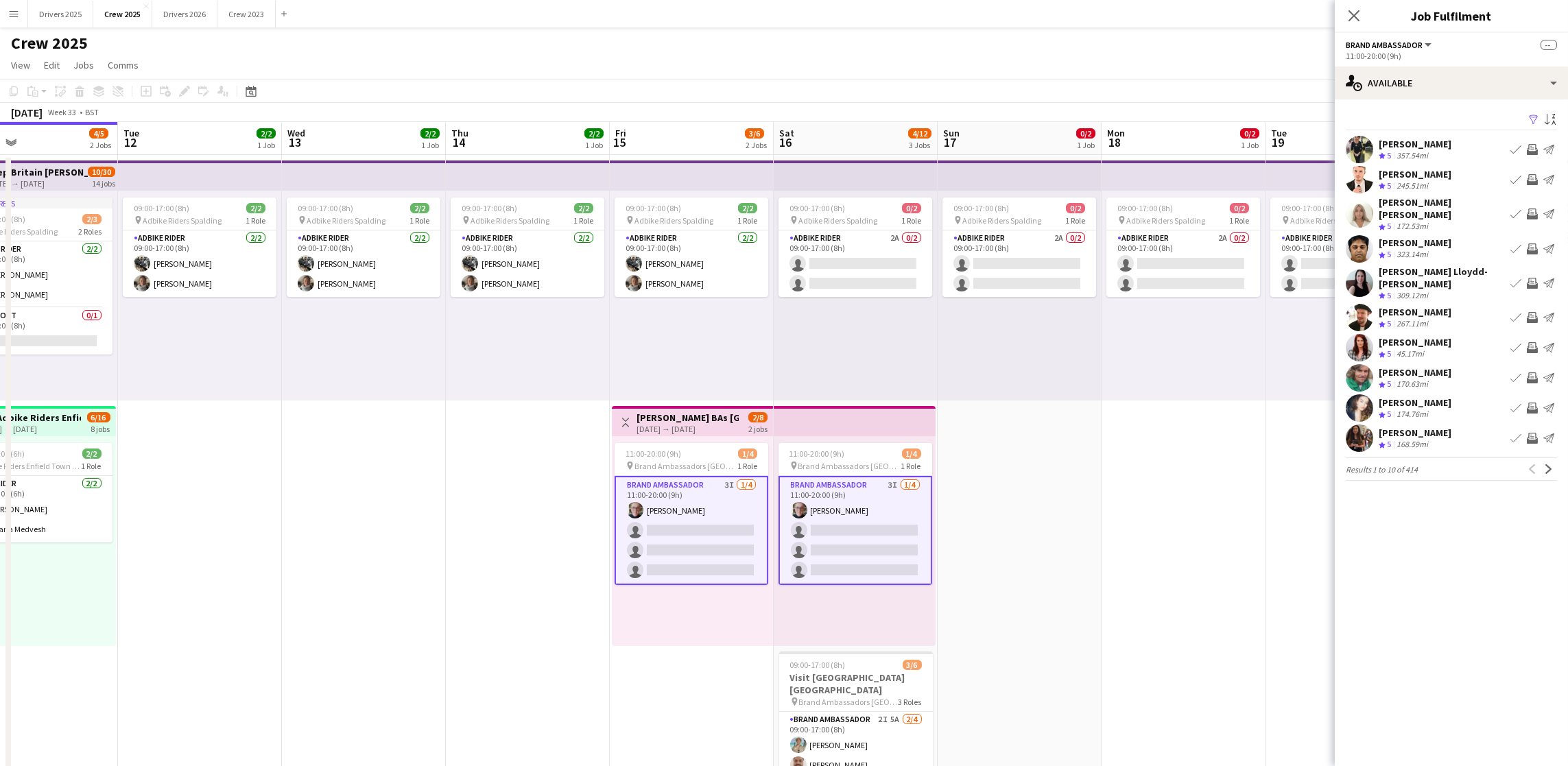
click at [1533, 117] on app-icon "Filter" at bounding box center [1533, 120] width 11 height 13
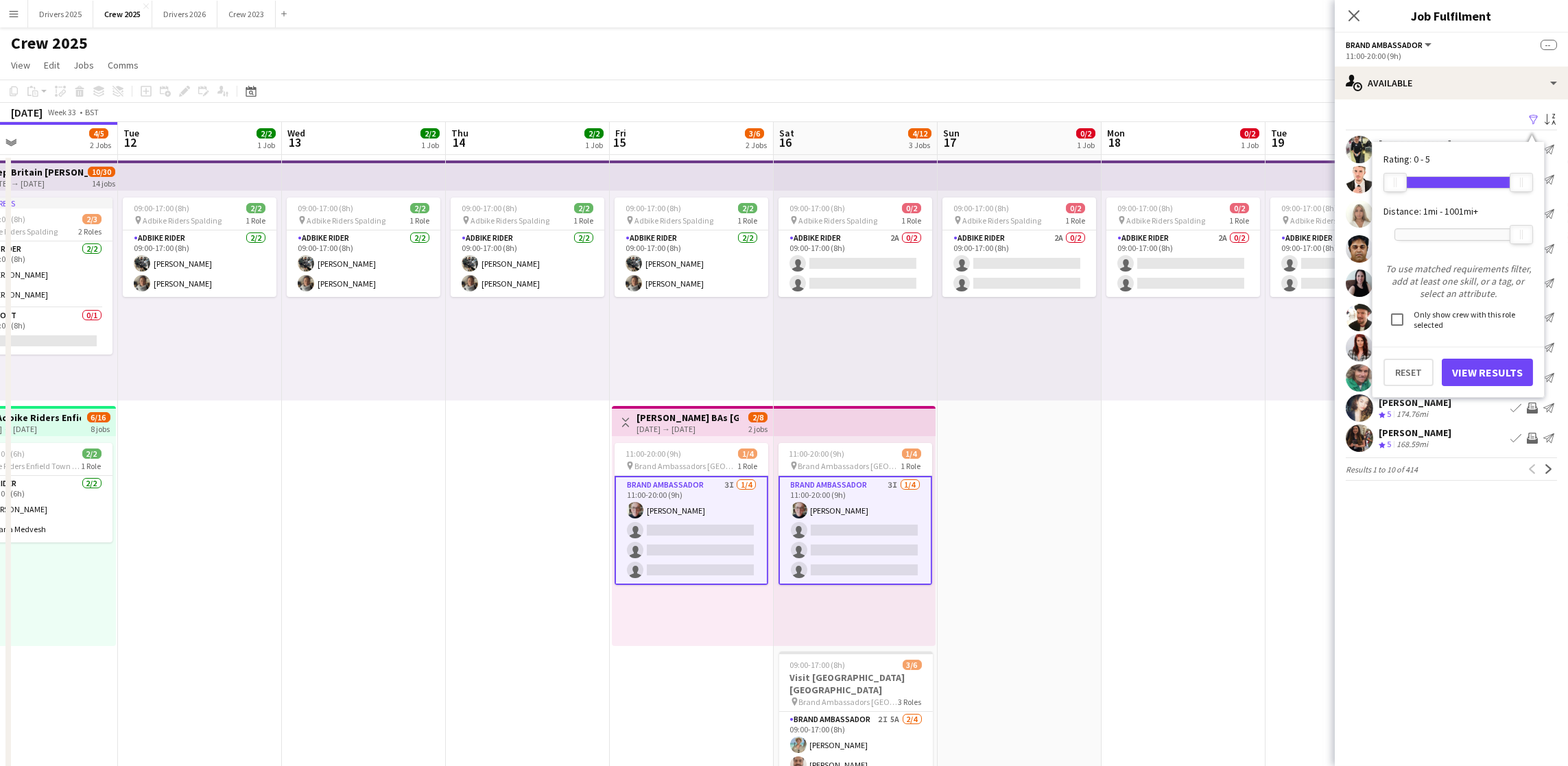
click at [1433, 236] on div at bounding box center [1459, 234] width 127 height 11
click at [1487, 365] on button "View Results" at bounding box center [1488, 372] width 92 height 27
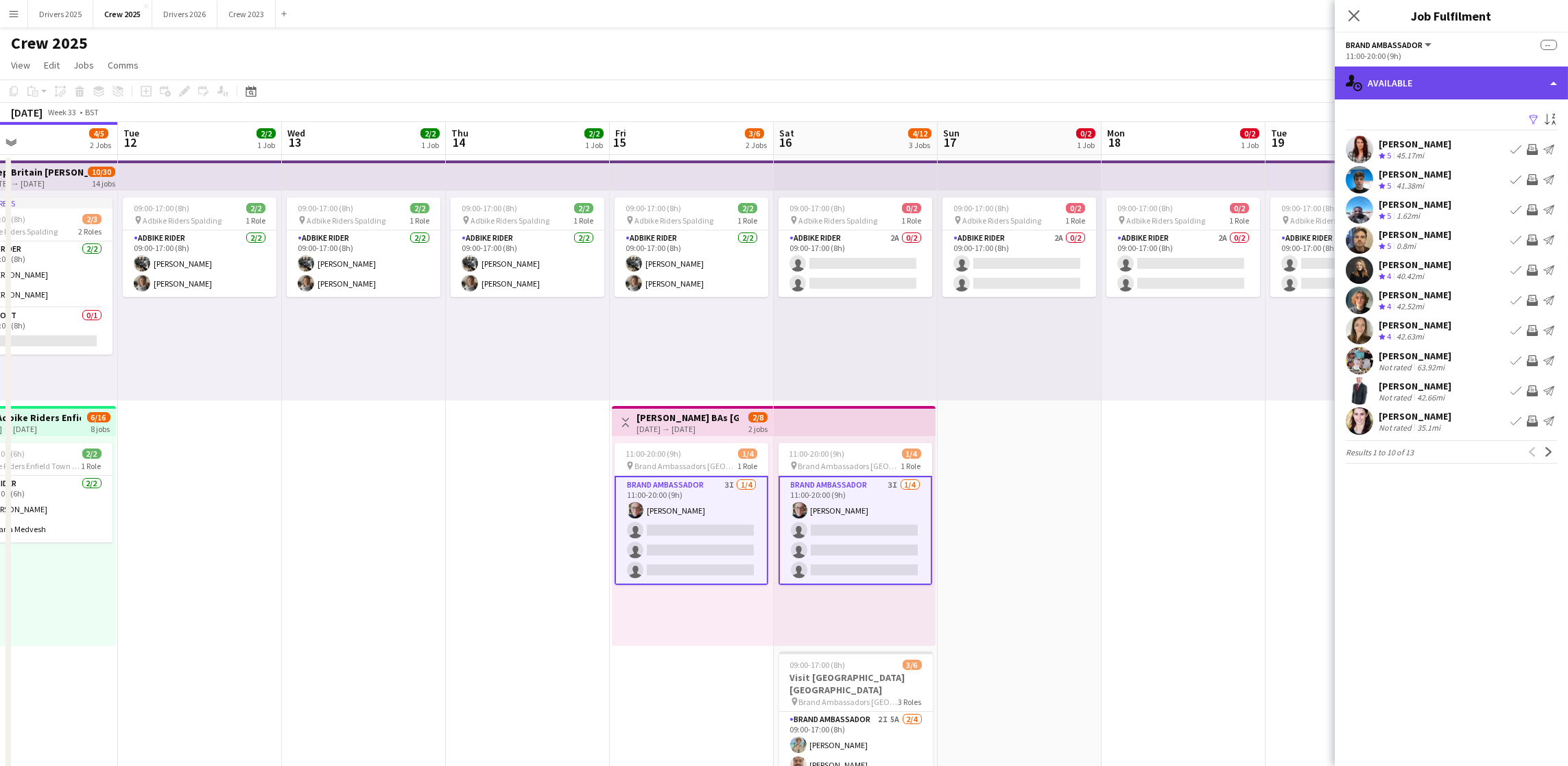
click at [1551, 82] on div "single-neutral-actions-upload Available" at bounding box center [1451, 83] width 233 height 33
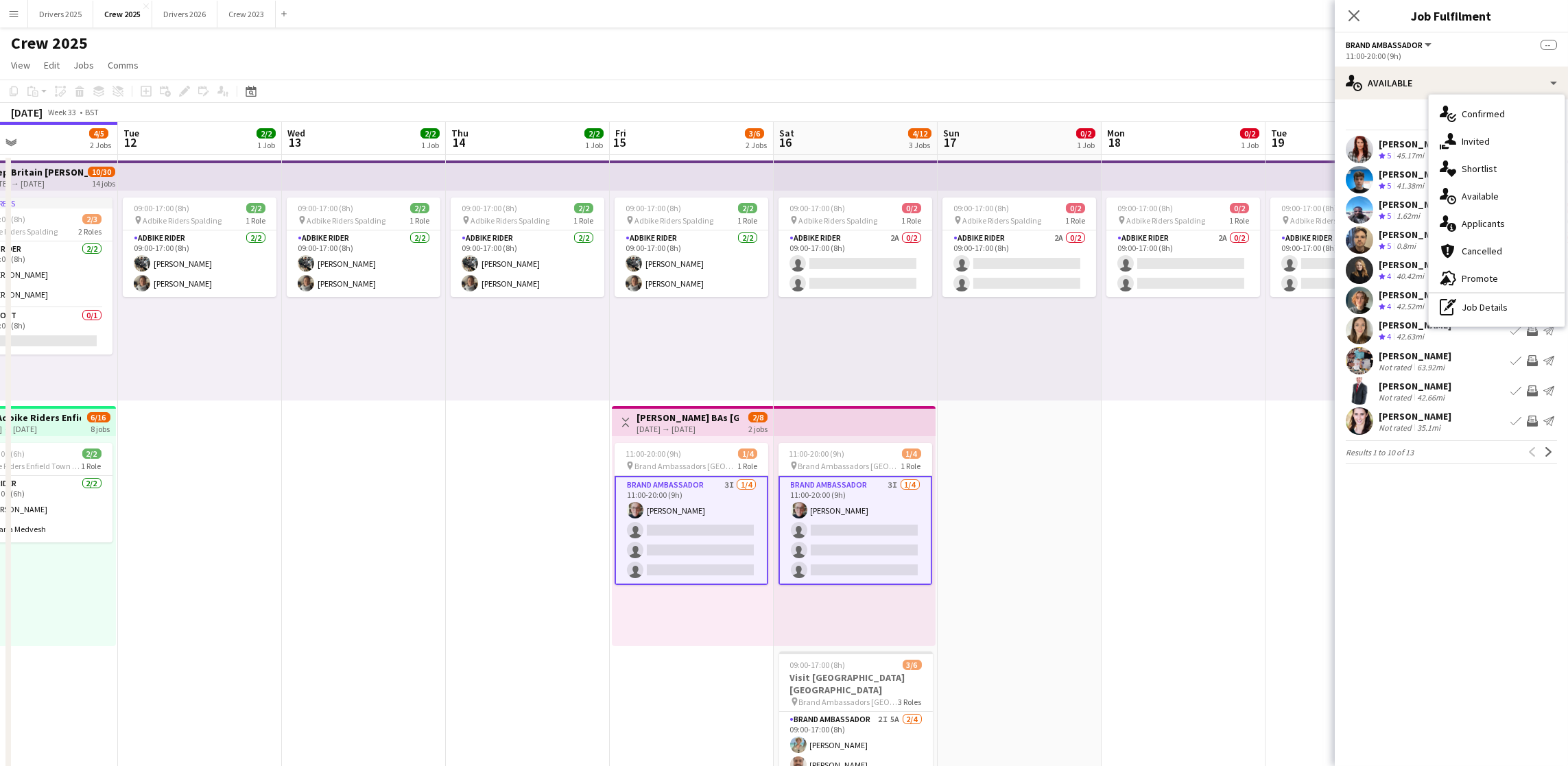
click at [1374, 128] on div "Filter Sort asc" at bounding box center [1451, 120] width 211 height 19
click at [1558, 110] on app-available-tab "Filter Sort asc Tyne [PERSON_NAME] Crew rating 5 45.17mi Book crew Invite crew …" at bounding box center [1451, 287] width 233 height 354
click at [1550, 119] on app-icon "Sort asc" at bounding box center [1549, 120] width 11 height 13
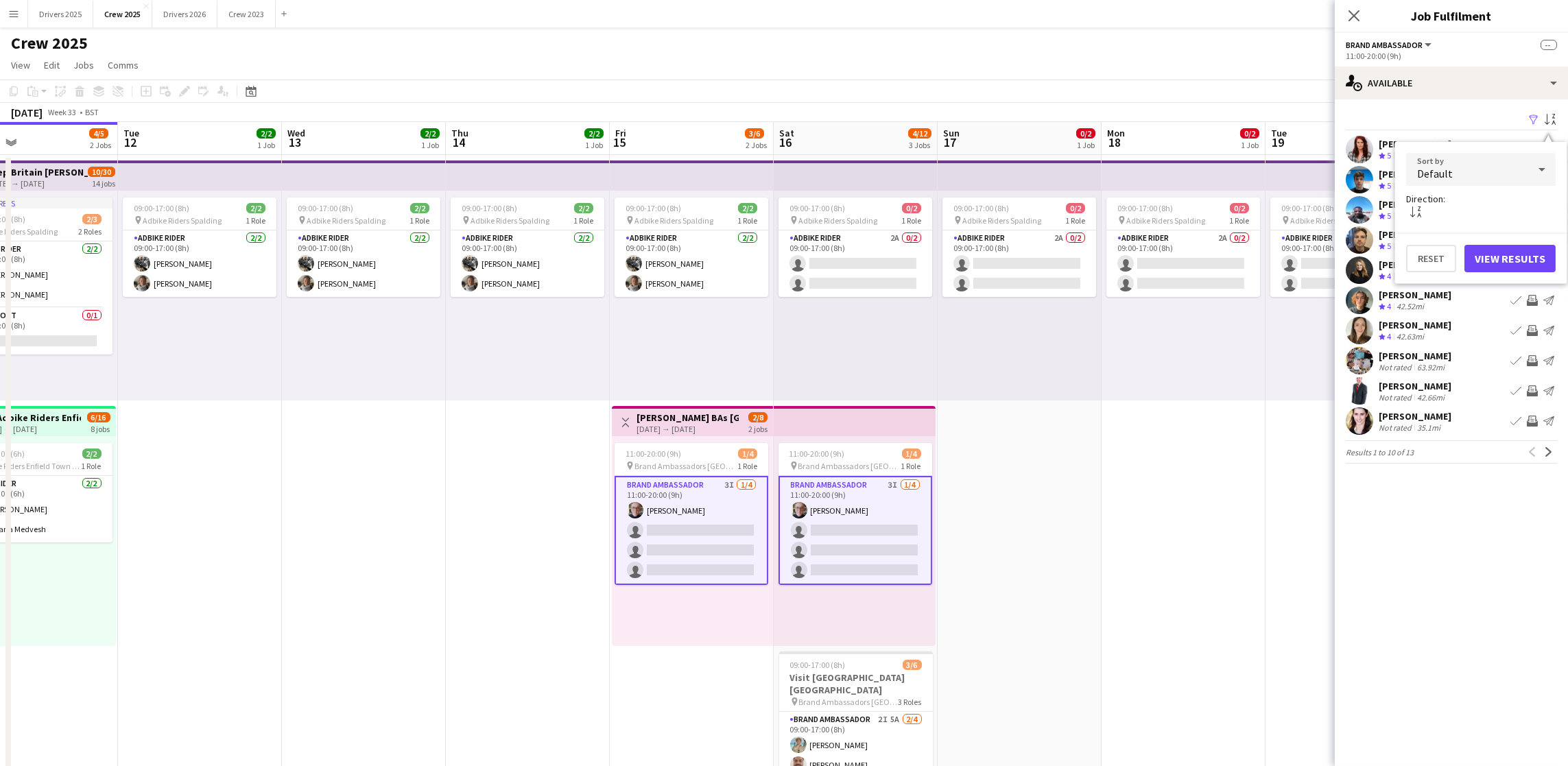
click at [1499, 162] on div "Default" at bounding box center [1467, 170] width 122 height 33
click at [1471, 270] on span "Distance" at bounding box center [1481, 276] width 128 height 13
click at [1516, 260] on button "View Results" at bounding box center [1511, 258] width 92 height 27
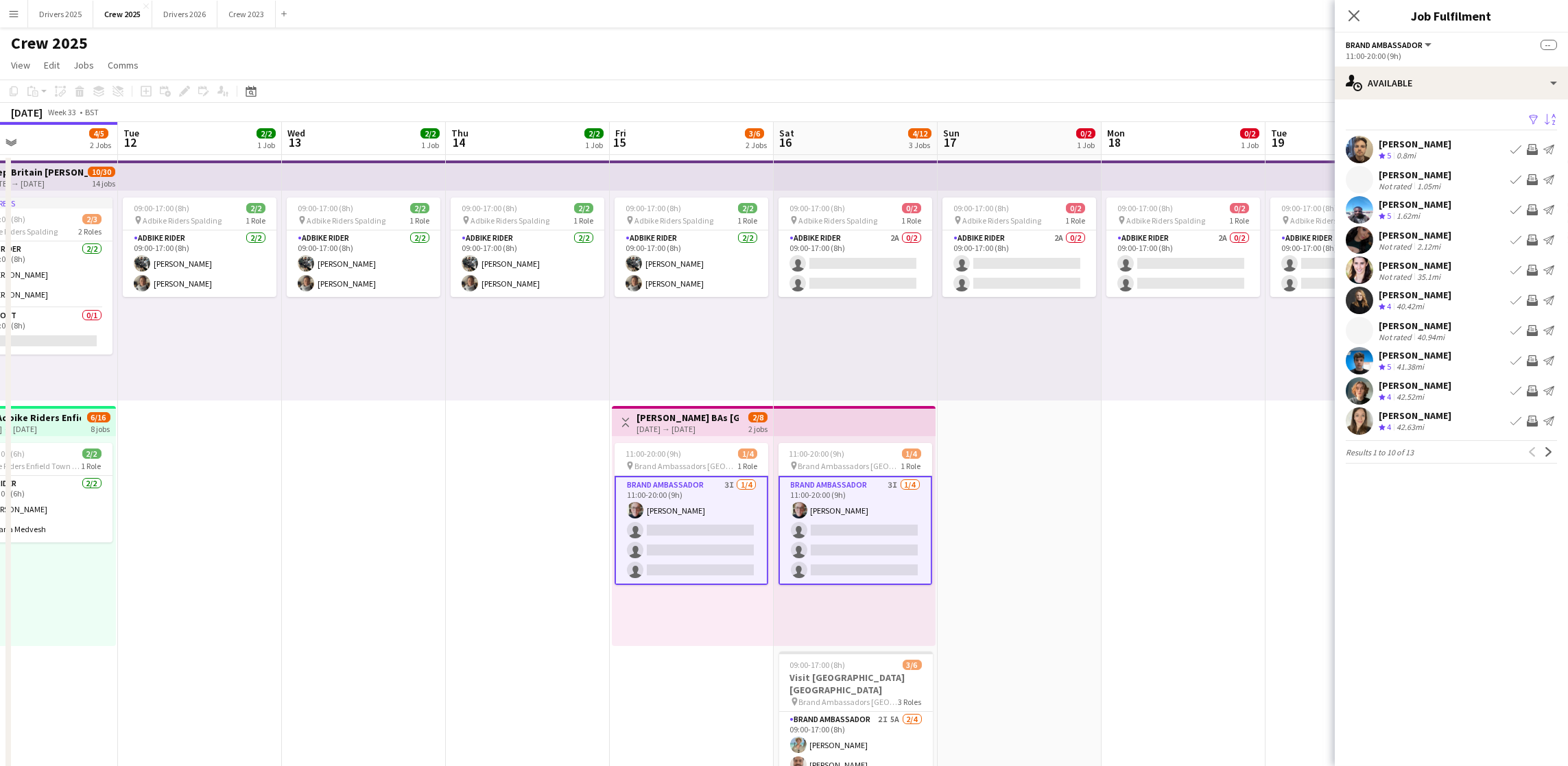
click at [1424, 204] on div "[PERSON_NAME]" at bounding box center [1415, 204] width 73 height 13
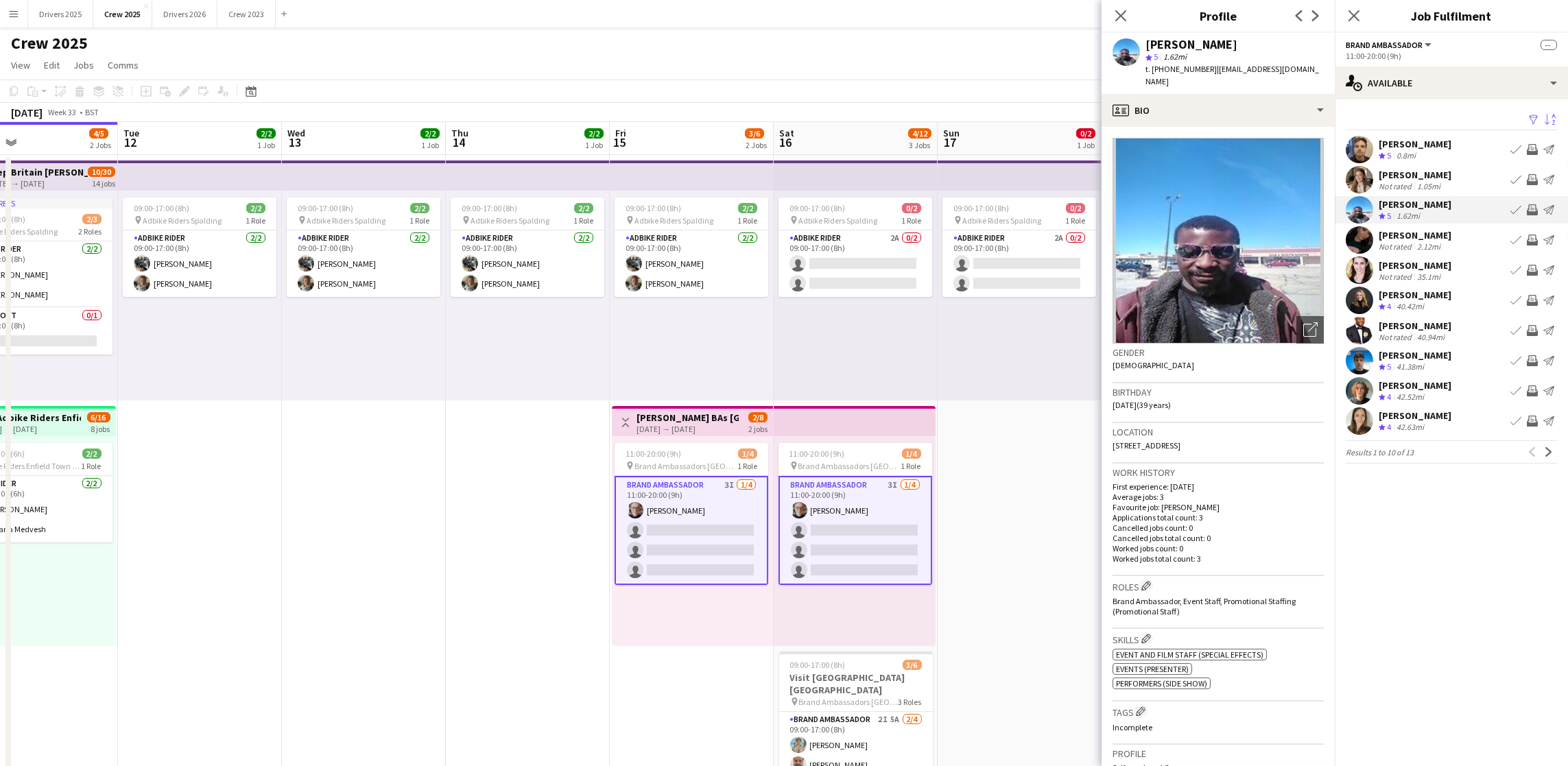
click at [1421, 242] on div "2.12mi" at bounding box center [1430, 247] width 29 height 11
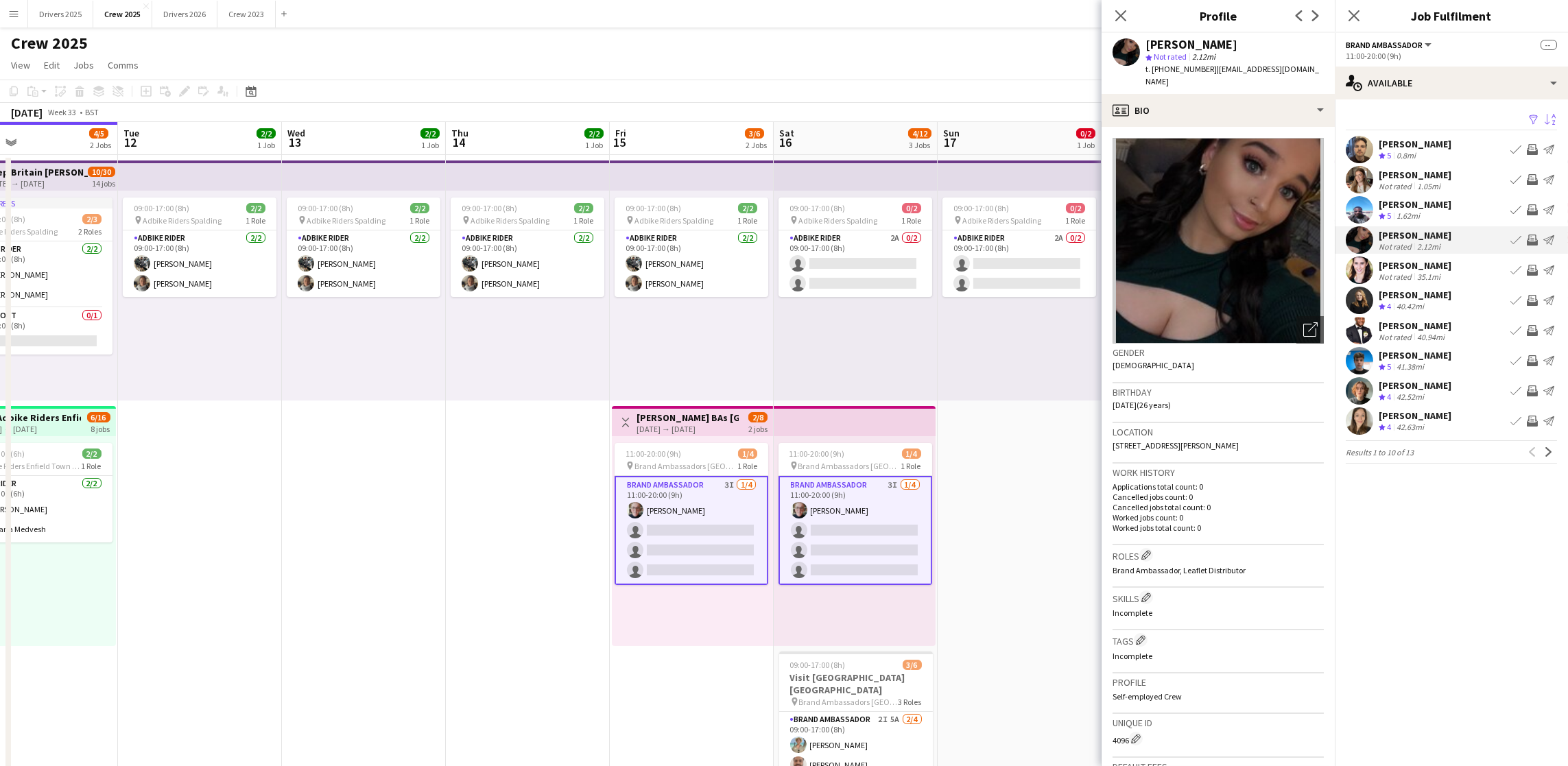
click at [1426, 274] on div "35.1mi" at bounding box center [1430, 277] width 29 height 11
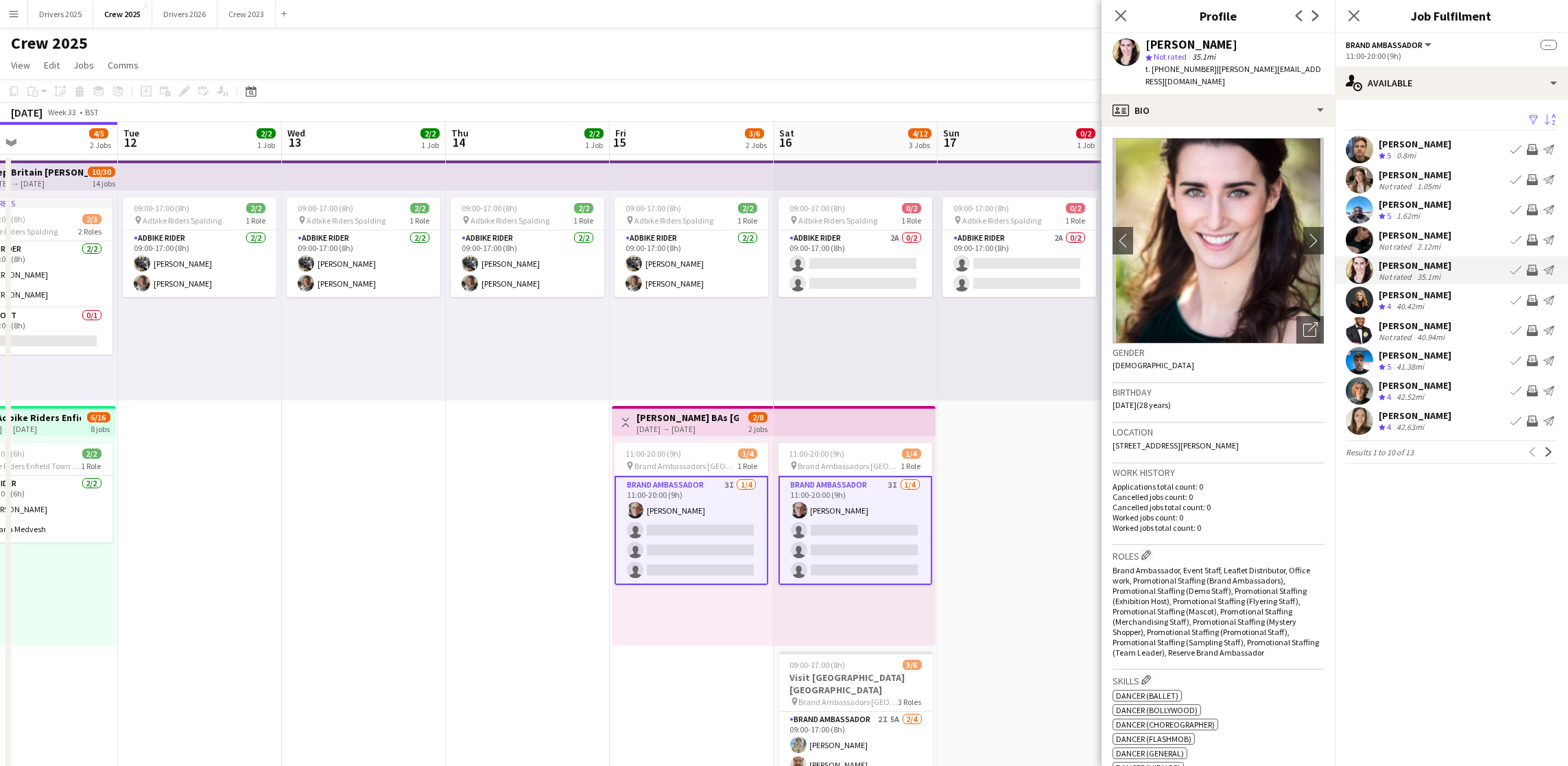
click at [1057, 499] on app-date-cell "09:00-17:00 (8h) 0/2 pin Adbike Riders Spalding 1 Role Adbike Rider 2A 0/2 09:0…" at bounding box center [1019, 526] width 164 height 743
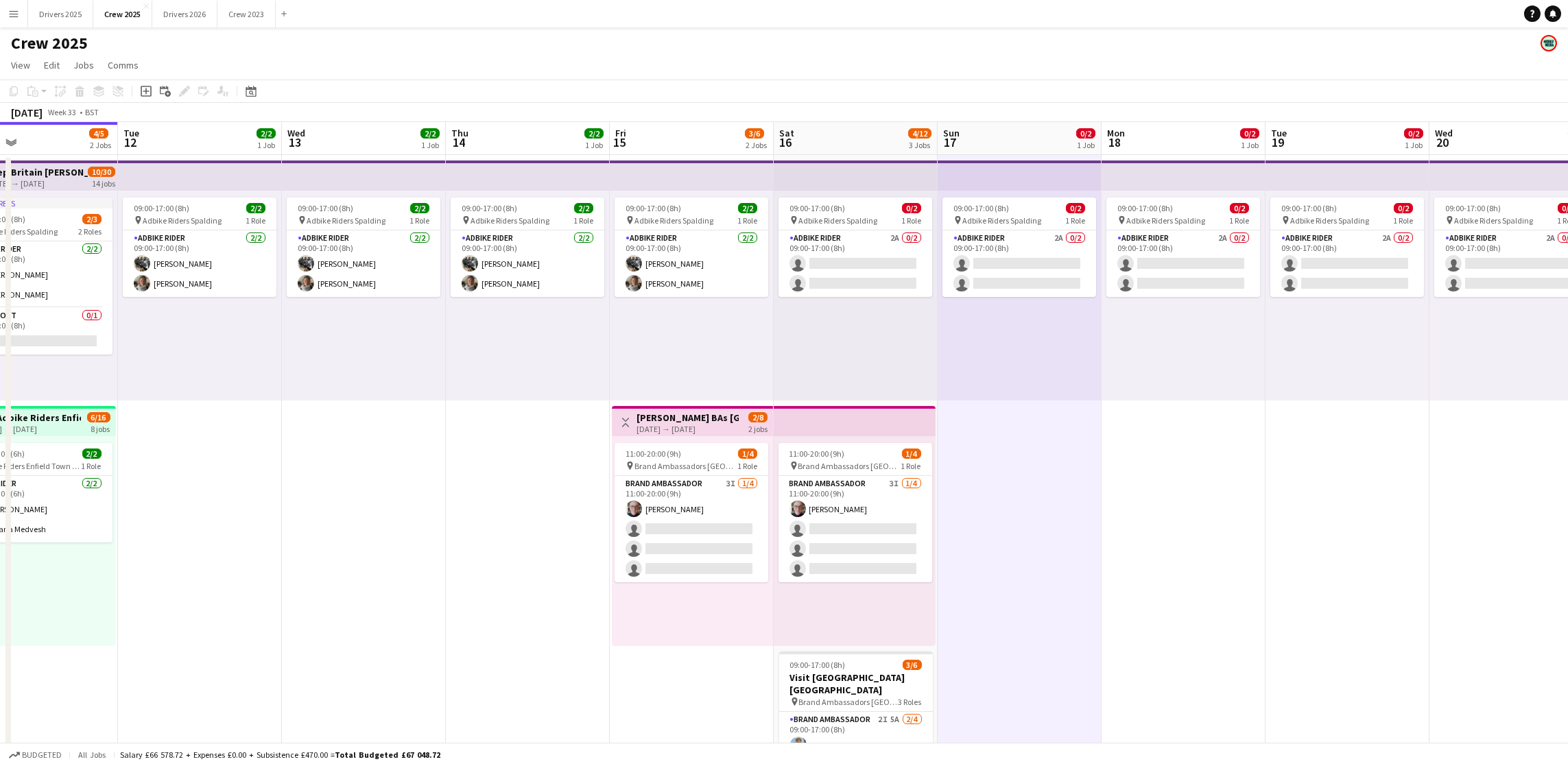
click at [10, 12] on app-icon "Menu" at bounding box center [13, 13] width 11 height 11
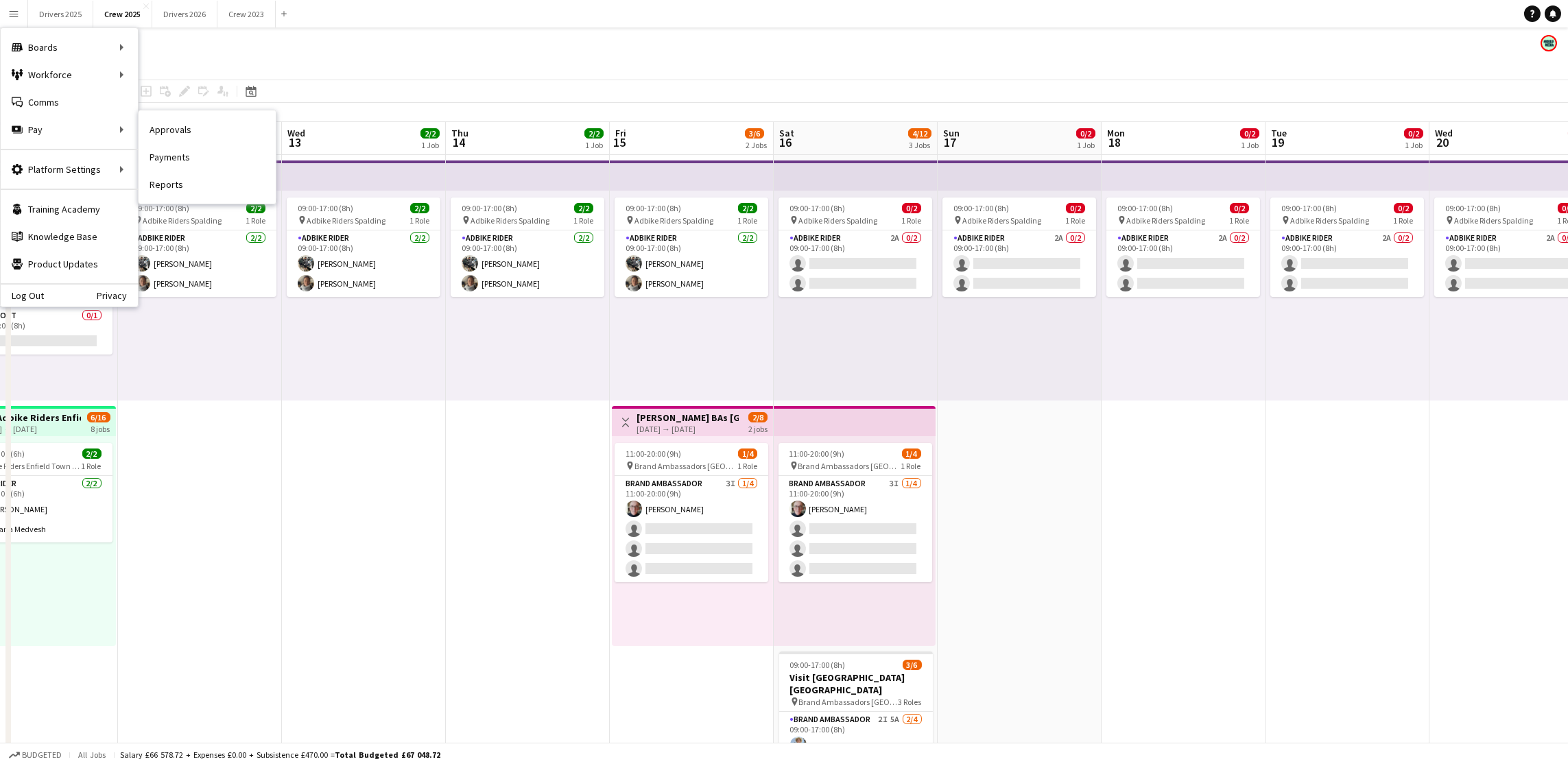
drag, startPoint x: 198, startPoint y: 132, endPoint x: 667, endPoint y: 311, distance: 502.0
click at [198, 132] on link "Approvals" at bounding box center [207, 130] width 137 height 27
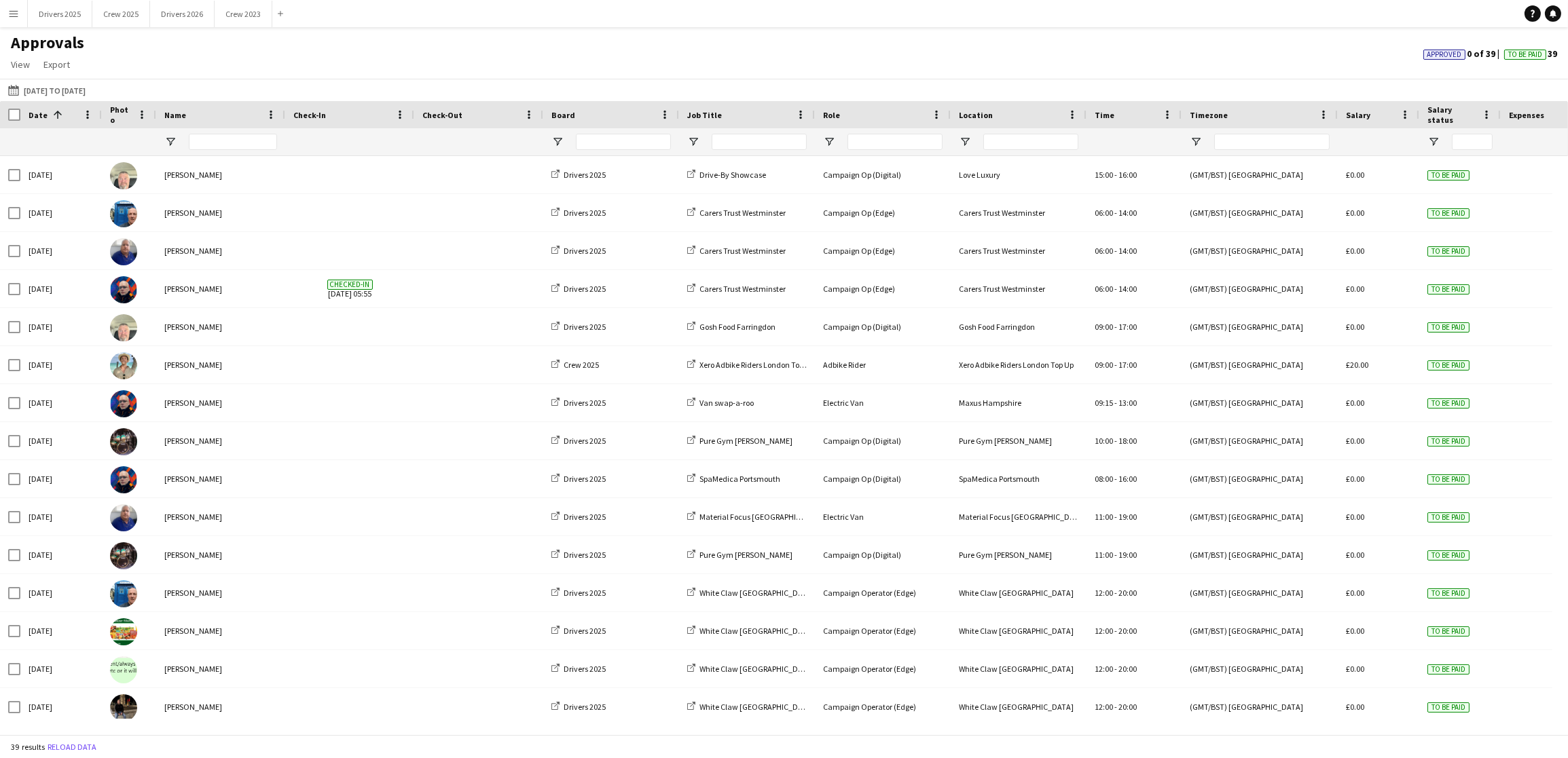
click at [18, 21] on button "Menu" at bounding box center [14, 14] width 27 height 27
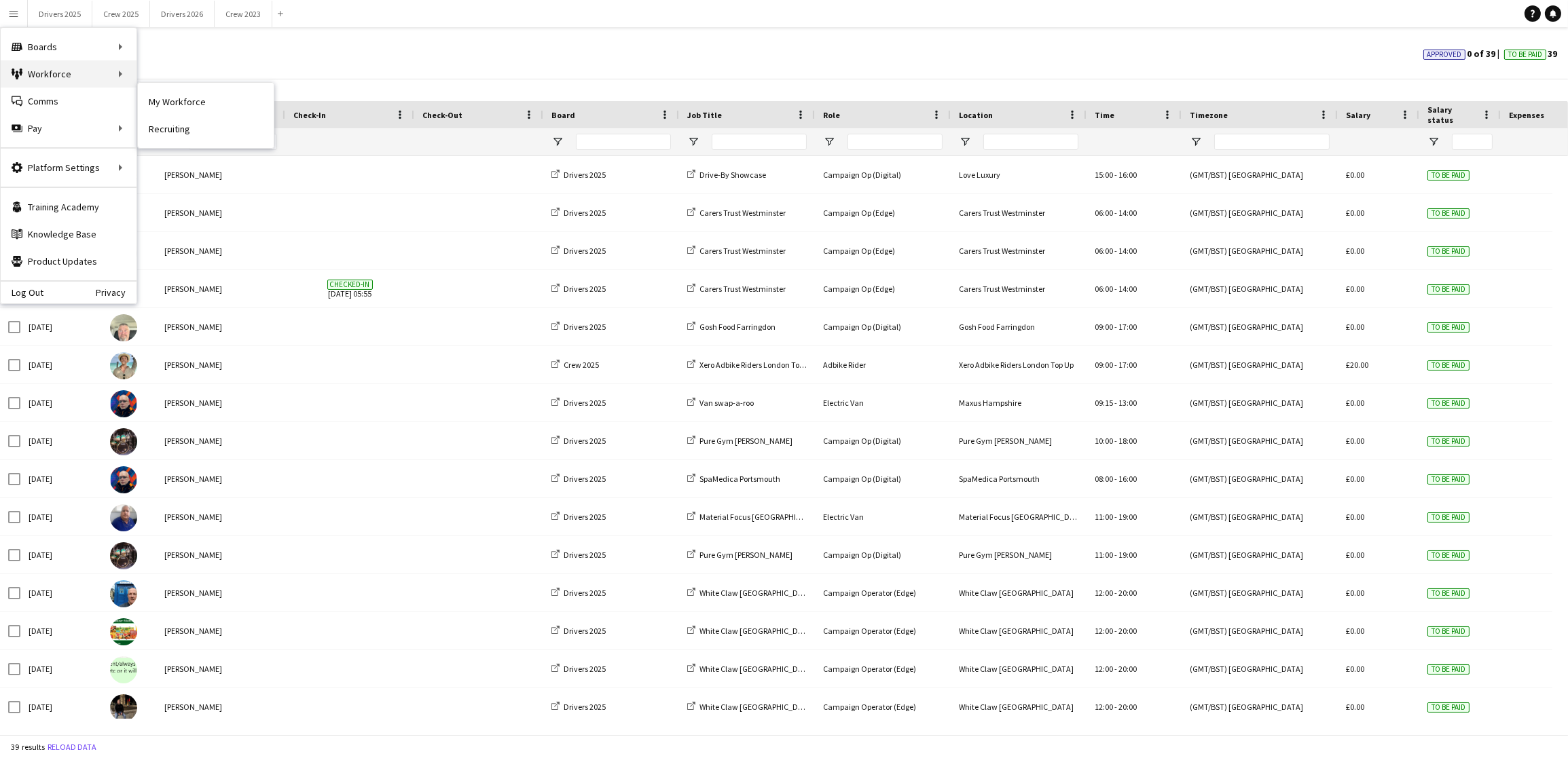
click at [51, 78] on div "Workforce Workforce" at bounding box center [69, 74] width 136 height 27
click at [195, 73] on link "My Workforce" at bounding box center [205, 74] width 136 height 27
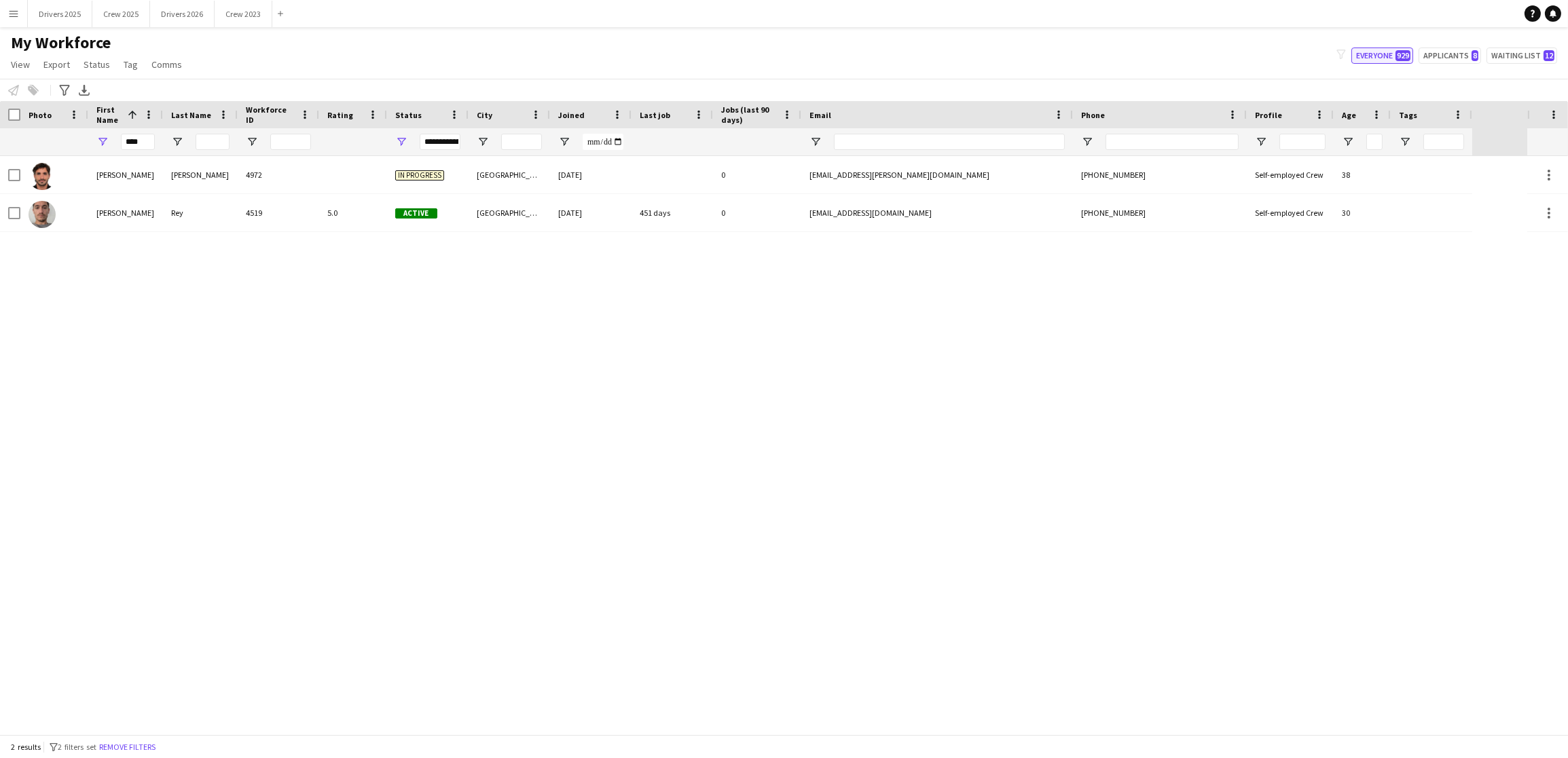
click at [1376, 54] on button "Everyone 929" at bounding box center [1383, 55] width 62 height 16
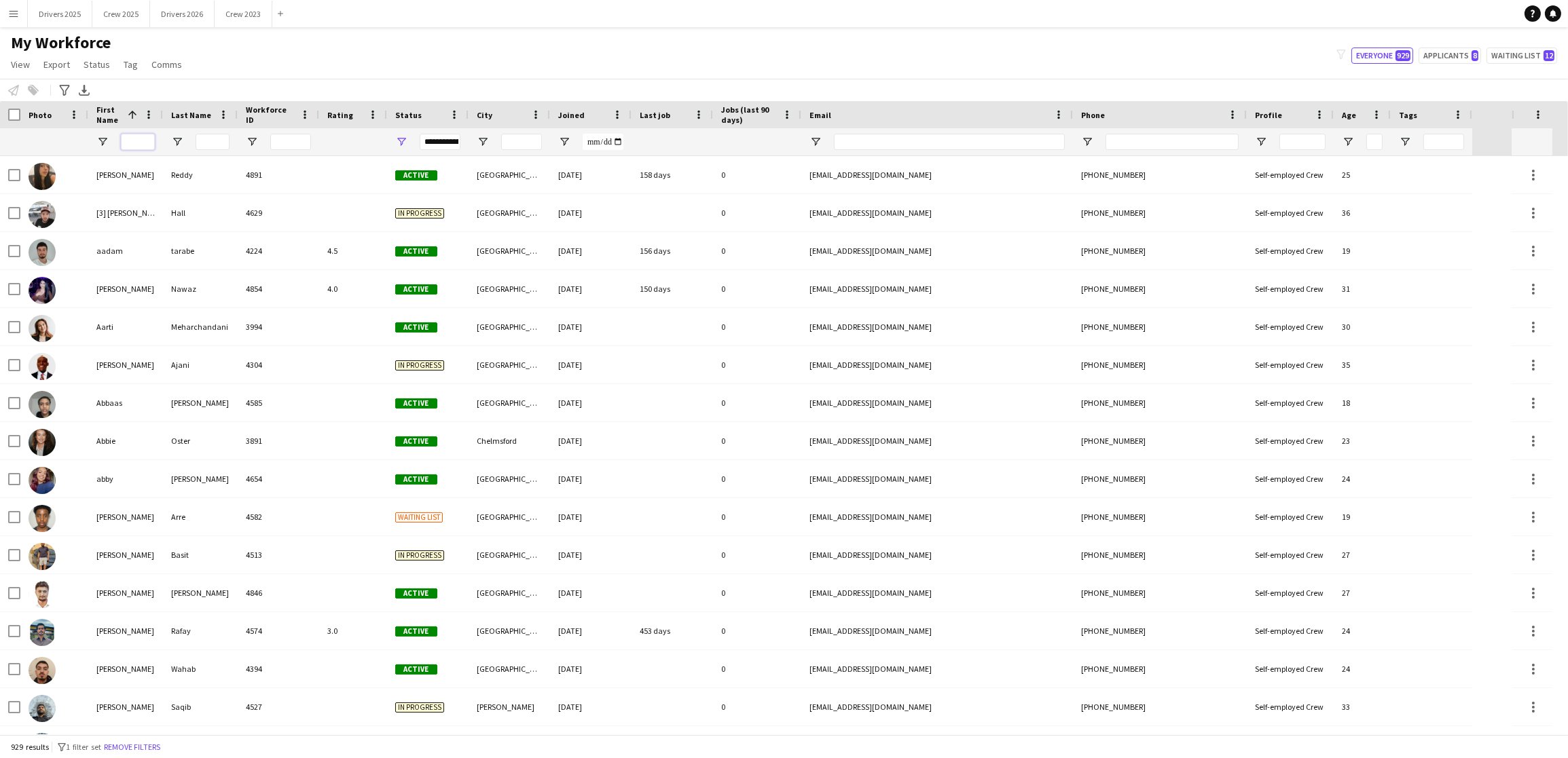
click at [151, 137] on input "First Name Filter Input" at bounding box center [137, 142] width 34 height 16
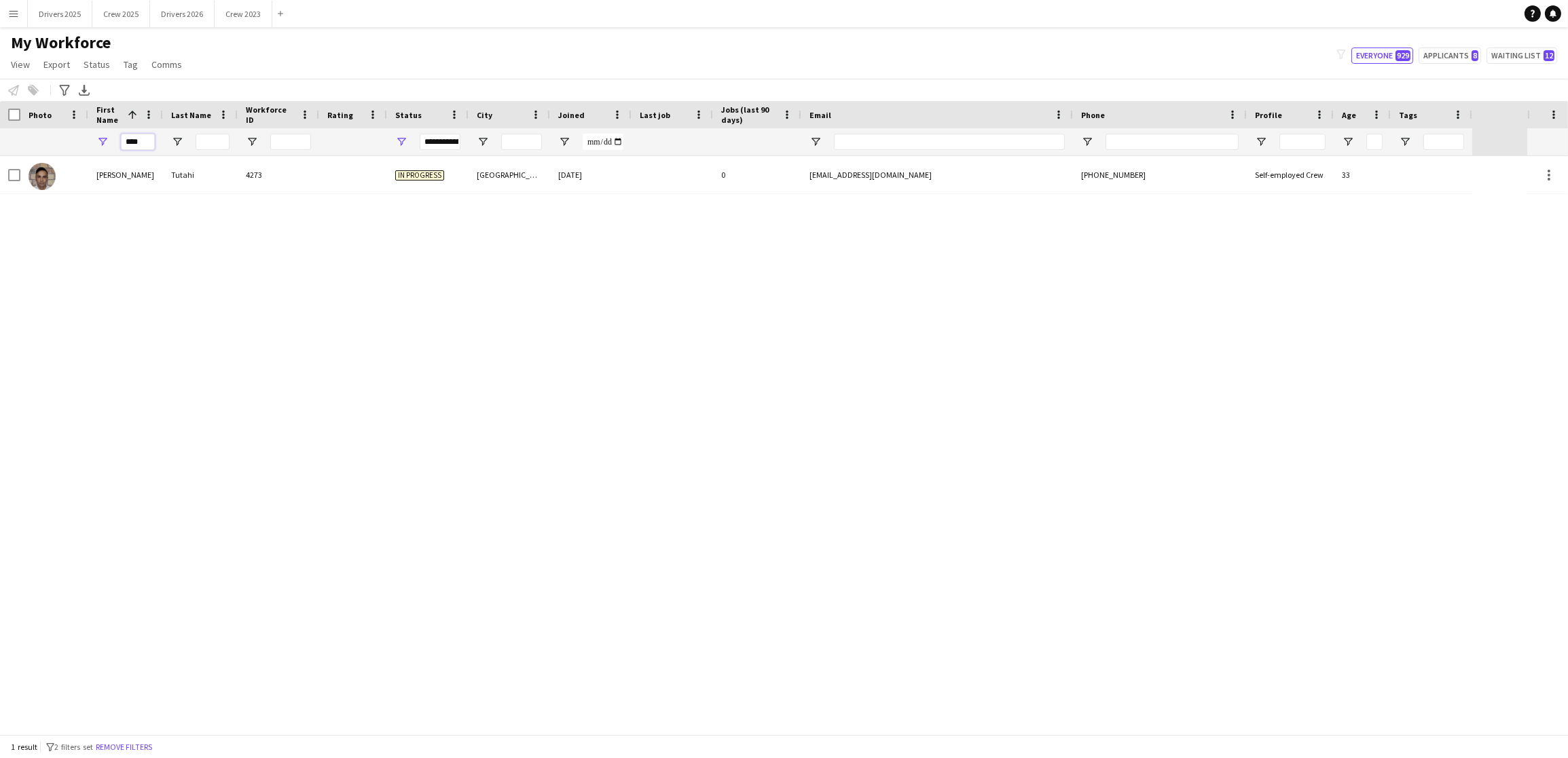
type input "****"
